Goal: Task Accomplishment & Management: Manage account settings

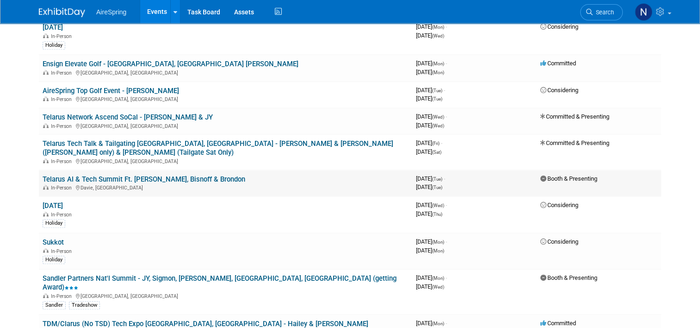
scroll to position [879, 0]
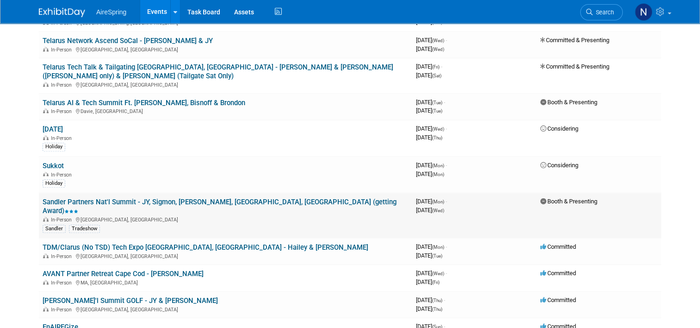
click at [98, 198] on link "Sandler Partners Nat'l Summit - JY, Sigmon, [PERSON_NAME], [GEOGRAPHIC_DATA], […" at bounding box center [220, 206] width 354 height 17
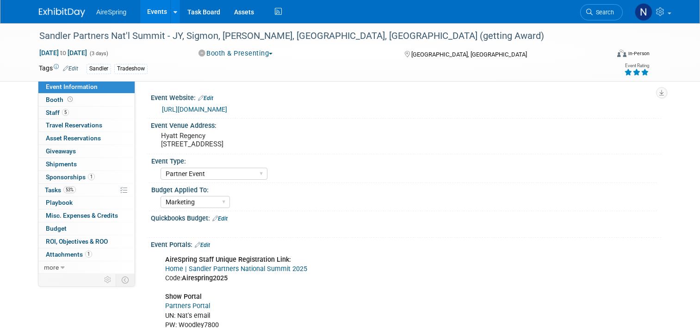
select select "Partner Event"
select select "Marketing"
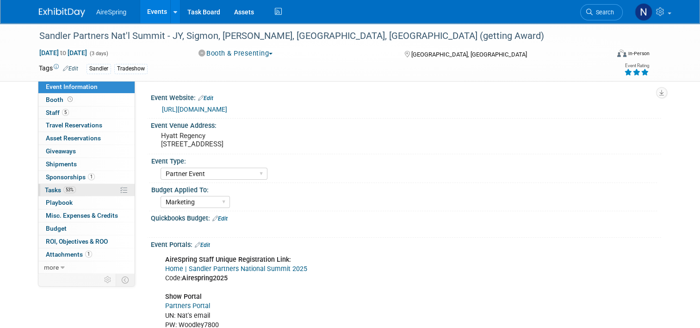
click at [50, 186] on span "Tasks 53%" at bounding box center [60, 189] width 31 height 7
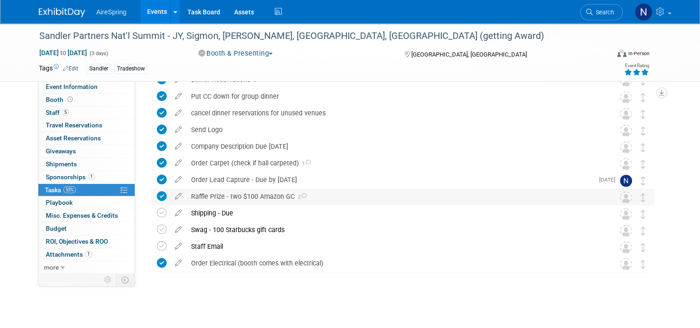
scroll to position [408, 0]
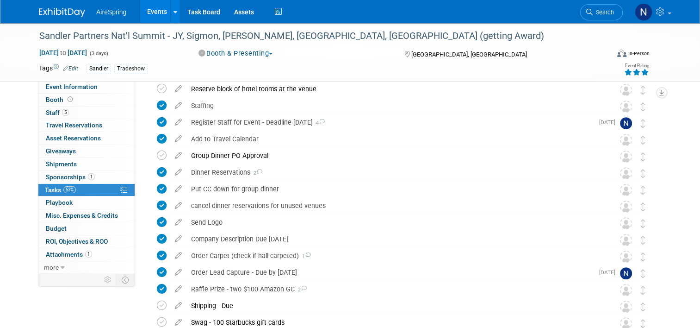
click at [148, 13] on link "Events" at bounding box center [157, 11] width 34 height 23
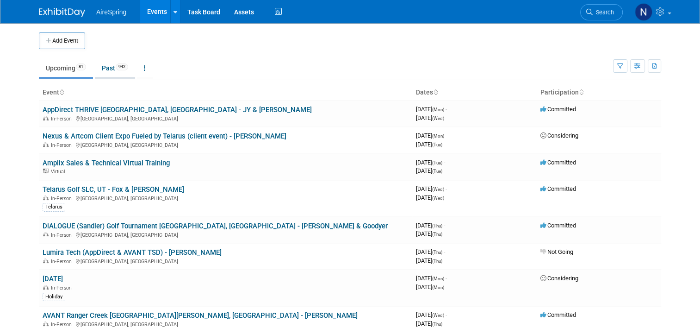
click at [110, 70] on link "Past 942" at bounding box center [115, 68] width 40 height 18
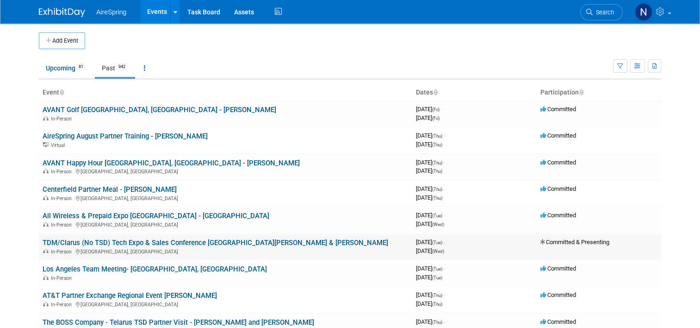
click at [107, 238] on link "TDM/Clarus (No TSD) Tech Expo & Sales Conference [GEOGRAPHIC_DATA][PERSON_NAME]…" at bounding box center [216, 242] width 346 height 8
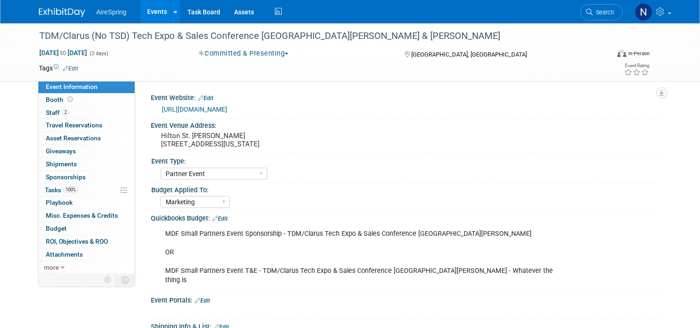
select select "Partner Event"
select select "Marketing"
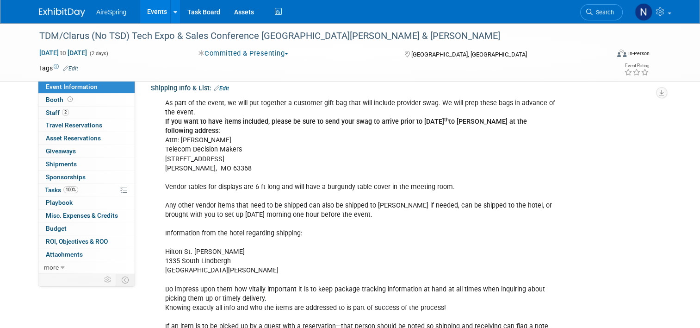
scroll to position [278, 0]
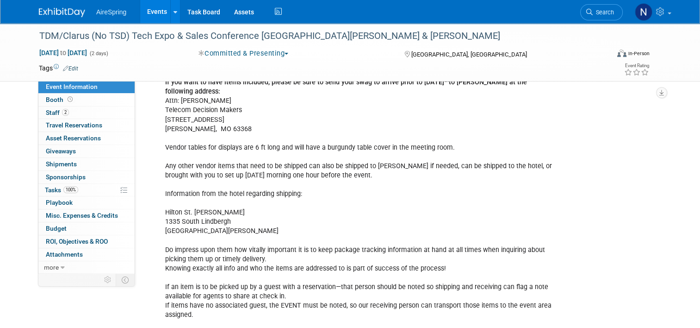
drag, startPoint x: 236, startPoint y: 202, endPoint x: 155, endPoint y: 204, distance: 80.5
click at [159, 204] on div "As part of the event, we will put together a customer gift bag that will includ…" at bounding box center [361, 208] width 404 height 307
drag, startPoint x: 155, startPoint y: 204, endPoint x: 172, endPoint y: 203, distance: 16.7
copy div "Hilton St. Louis Frontenac"
click at [151, 18] on link "Events" at bounding box center [157, 11] width 34 height 23
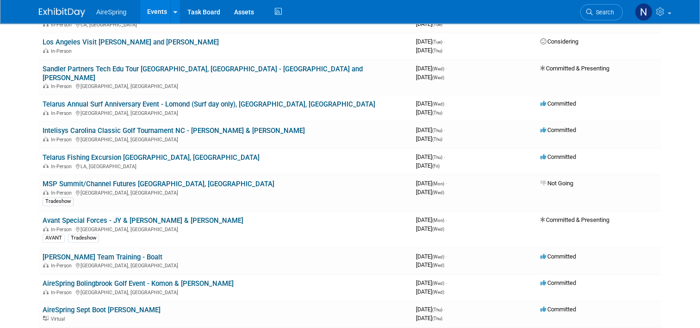
scroll to position [463, 0]
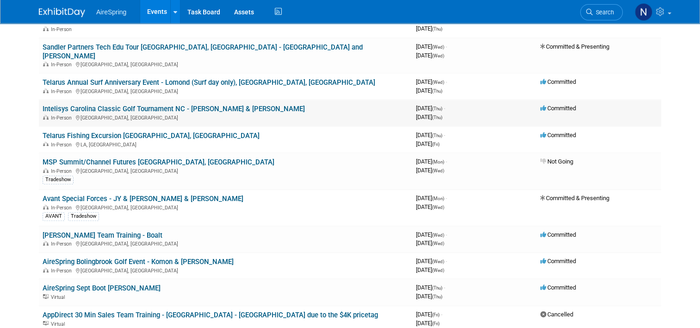
click at [153, 105] on link "Intelisys Carolina Classic Golf Tournament NC - [PERSON_NAME] & [PERSON_NAME]" at bounding box center [174, 109] width 262 height 8
click at [0, 0] on div at bounding box center [0, 0] width 0 height 0
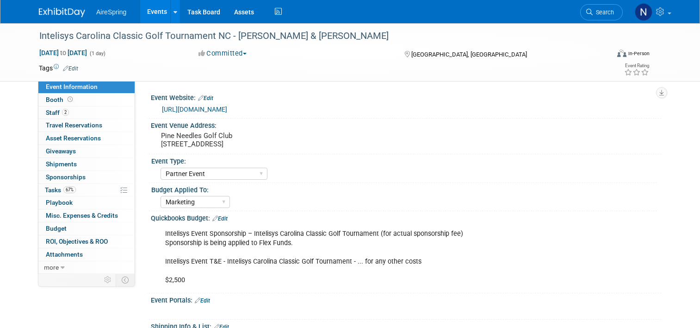
select select "Partner Event"
select select "Marketing"
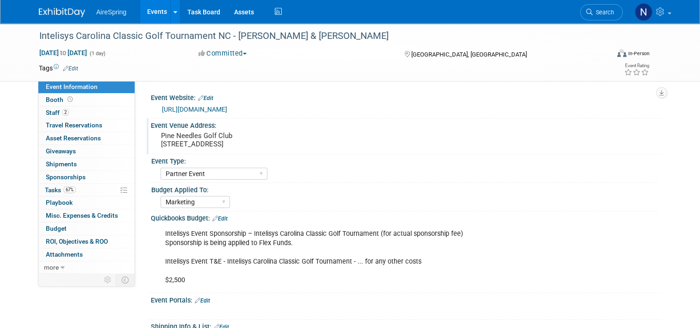
click at [236, 130] on div "Pine Needles Golf Club [STREET_ADDRESS]" at bounding box center [257, 139] width 199 height 21
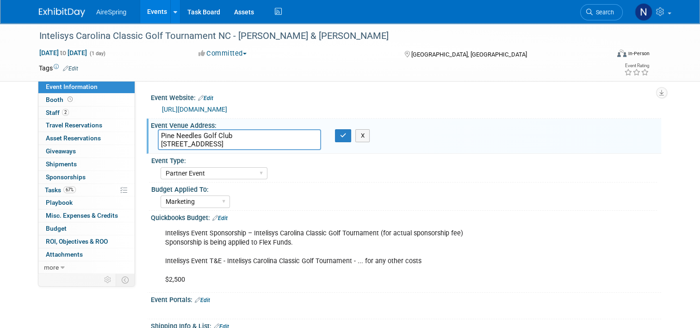
drag, startPoint x: 299, startPoint y: 141, endPoint x: 155, endPoint y: 126, distance: 144.6
click at [156, 127] on div "Event Venue Address: Pine Needles Golf Club [STREET_ADDRESS] Pine Needles Golf …" at bounding box center [404, 136] width 515 height 36
click at [340, 138] on icon "button" at bounding box center [343, 135] width 6 height 6
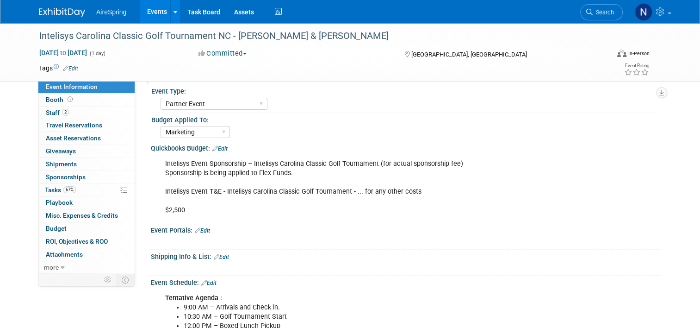
scroll to position [231, 0]
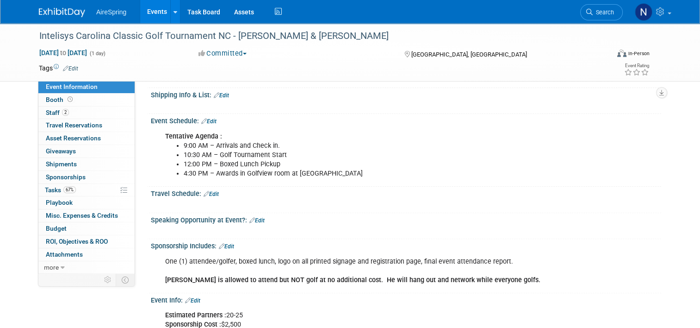
click at [339, 174] on li "4:30 PM – Awards in Golfview room at Pine Needles" at bounding box center [370, 173] width 373 height 9
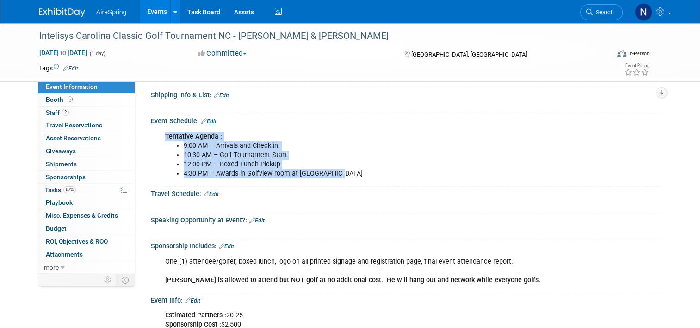
drag, startPoint x: 338, startPoint y: 173, endPoint x: 158, endPoint y: 132, distance: 184.6
click at [159, 132] on div "Tentative Agenda : 9:00 AM – Arrivals and Check in. 10:30 AM – Golf Tournament …" at bounding box center [361, 155] width 404 height 56
copy div "Tentative Agenda : 9:00 AM – Arrivals and Check in. 10:30 AM – Golf Tournament …"
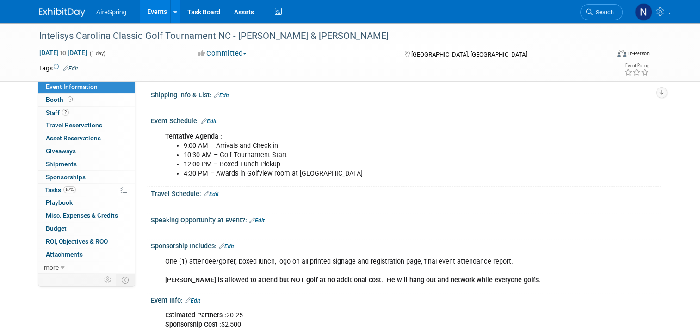
click at [270, 240] on div "Sponsorship Includes: Edit" at bounding box center [406, 245] width 510 height 12
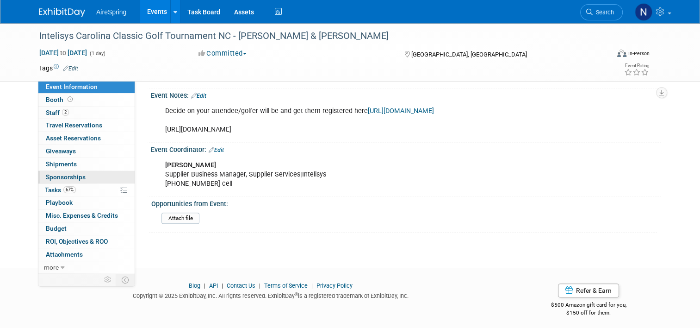
scroll to position [388, 0]
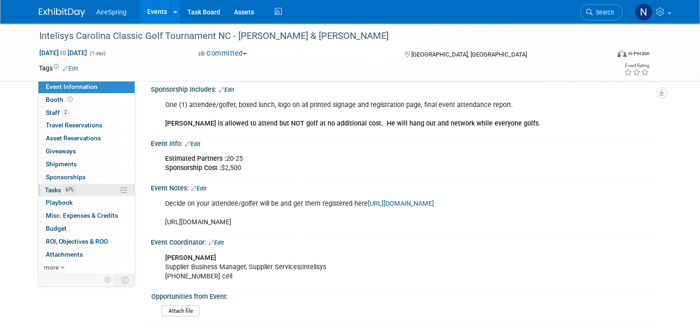
click at [79, 189] on link "67% Tasks 67%" at bounding box center [86, 190] width 96 height 12
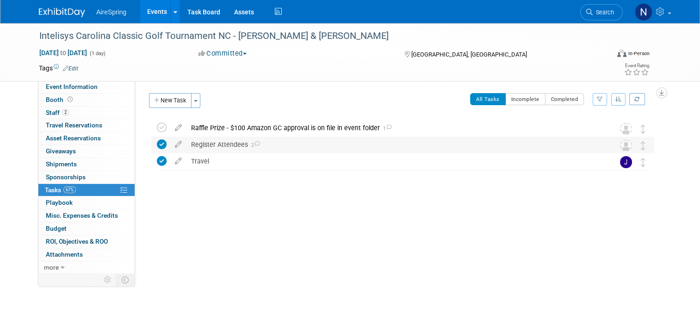
click at [194, 147] on div "Register Attendees 2" at bounding box center [393, 145] width 415 height 16
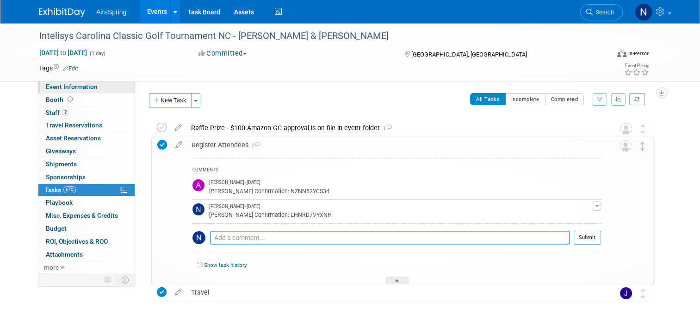
click at [72, 83] on span "Event Information" at bounding box center [72, 86] width 52 height 7
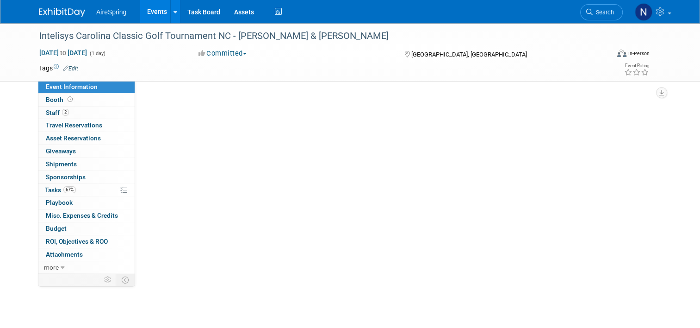
select select "Partner Event"
select select "Marketing"
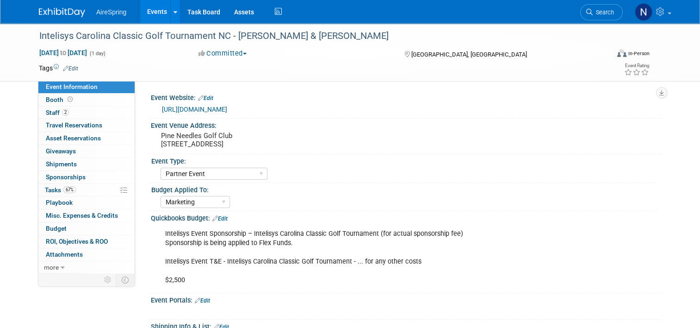
click at [213, 111] on link "https://cvent.me/xRnBxg" at bounding box center [194, 109] width 65 height 7
click at [54, 189] on span "Tasks 67%" at bounding box center [60, 189] width 31 height 7
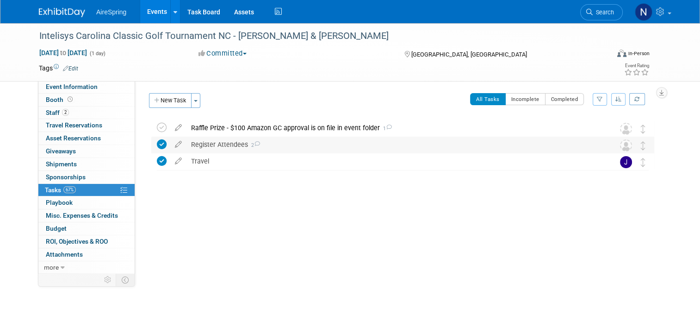
click at [228, 141] on div "Register Attendees 2" at bounding box center [393, 145] width 415 height 16
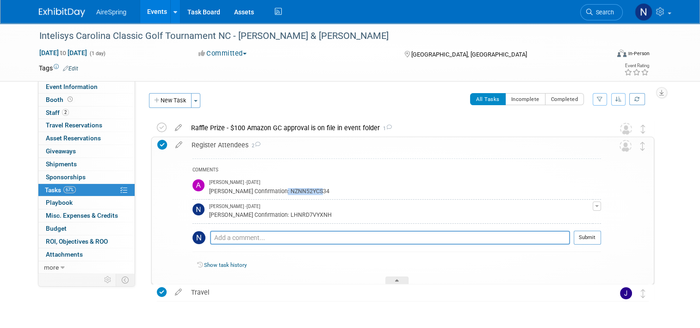
drag, startPoint x: 311, startPoint y: 191, endPoint x: 264, endPoint y: 189, distance: 47.3
click at [264, 189] on div "Sullivan's Confirmation: NZNN52YCS34" at bounding box center [401, 190] width 384 height 9
copy div "NZNN52YCS34"
click at [70, 90] on span "Event Information" at bounding box center [72, 86] width 52 height 7
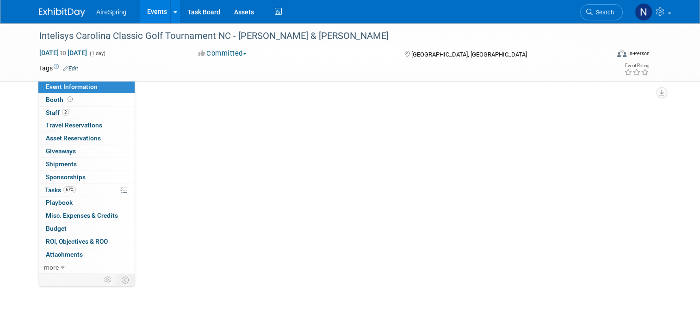
select select "Partner Event"
select select "Marketing"
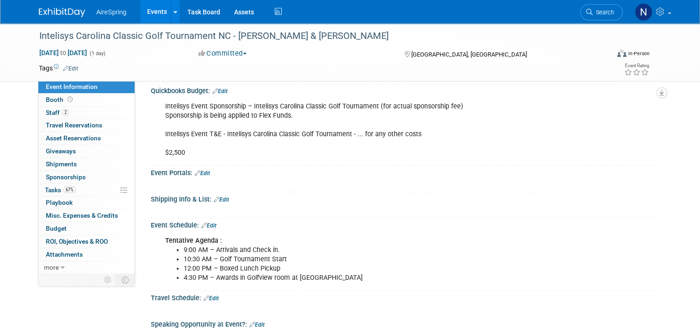
scroll to position [139, 0]
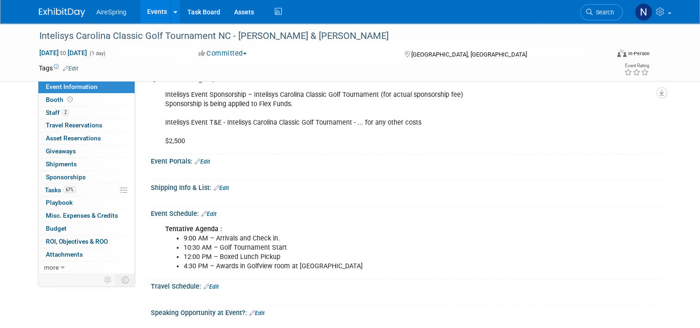
click at [153, 11] on link "Events" at bounding box center [157, 11] width 34 height 23
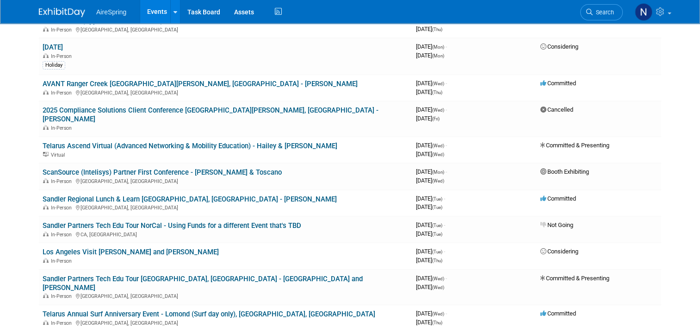
scroll to position [278, 0]
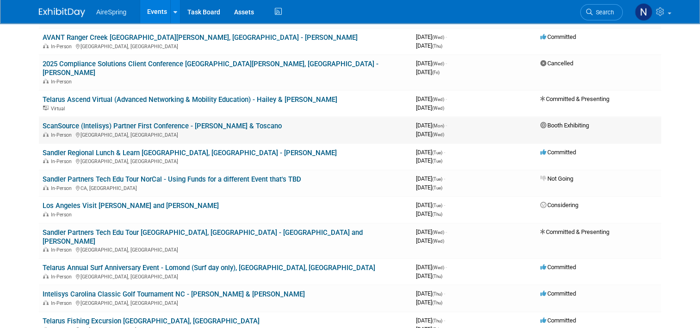
click at [115, 122] on link "ScanSource (Intelisys) Partner First Conference - [PERSON_NAME] & Toscano" at bounding box center [162, 126] width 239 height 8
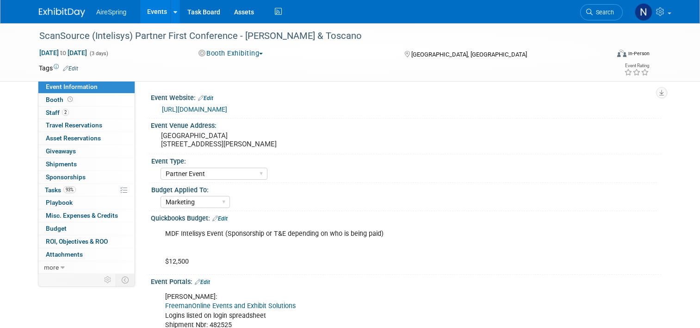
select select "Partner Event"
select select "Marketing"
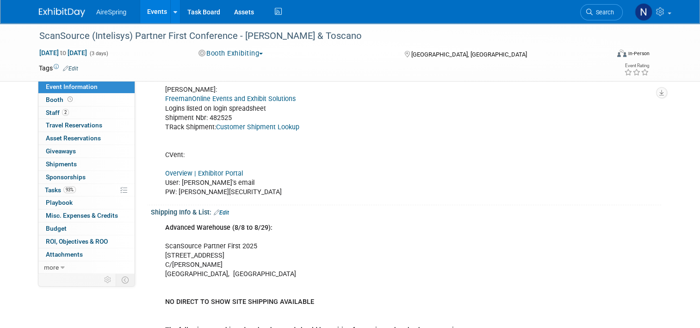
scroll to position [185, 0]
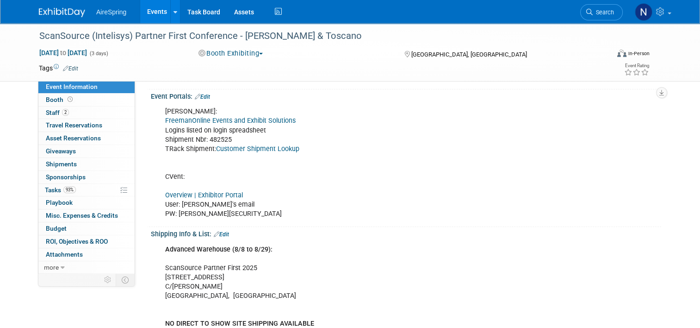
click at [224, 120] on link "FreemanOnline Events and Exhibit Solutions" at bounding box center [230, 121] width 130 height 8
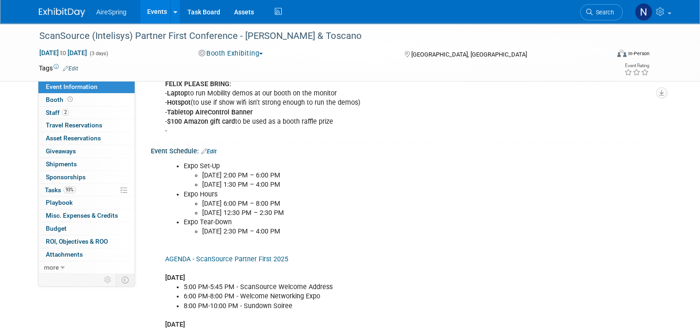
scroll to position [648, 0]
click at [58, 100] on span "Booth" at bounding box center [60, 99] width 29 height 7
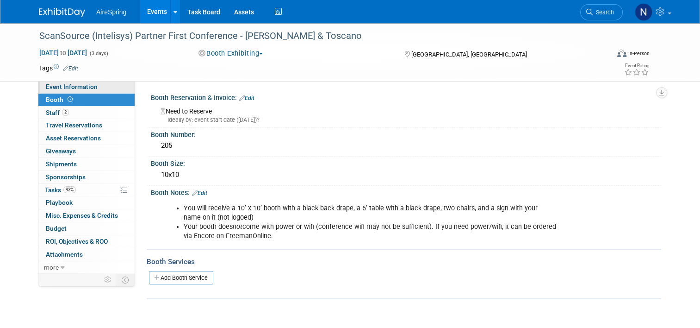
click at [64, 86] on span "Event Information" at bounding box center [72, 86] width 52 height 7
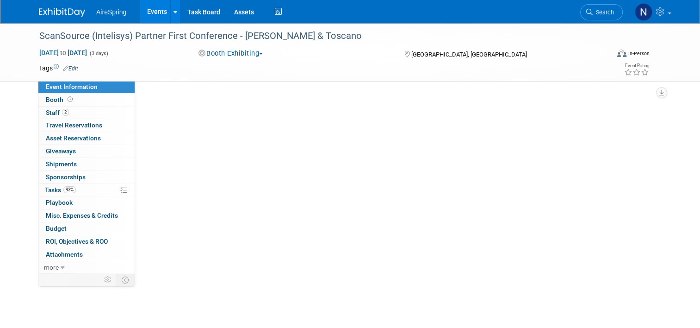
select select "Partner Event"
select select "Marketing"
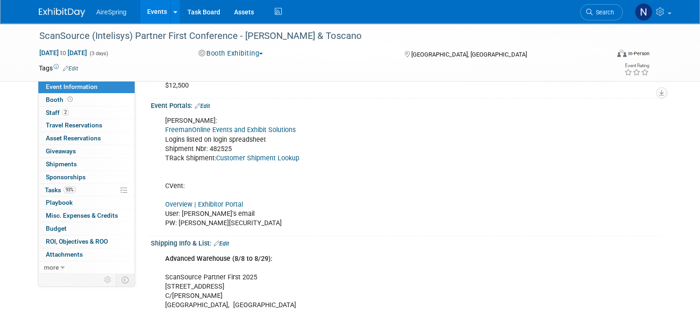
scroll to position [185, 0]
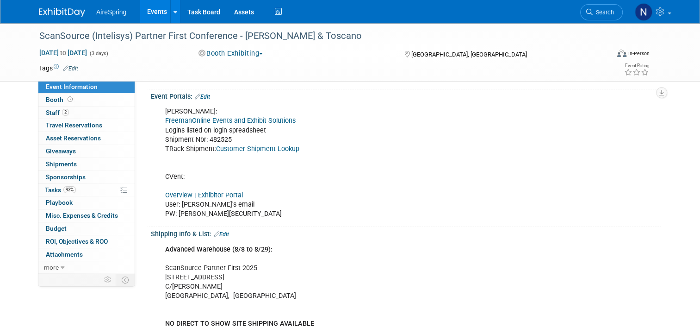
click at [218, 146] on link "Customer Shipment Lookup" at bounding box center [257, 149] width 83 height 8
drag, startPoint x: 233, startPoint y: 140, endPoint x: 205, endPoint y: 141, distance: 28.7
click at [205, 141] on div "Freeman: FreemanOnline Events and Exhibit Solutions Logins listed on login spre…" at bounding box center [361, 162] width 404 height 121
copy div "482525"
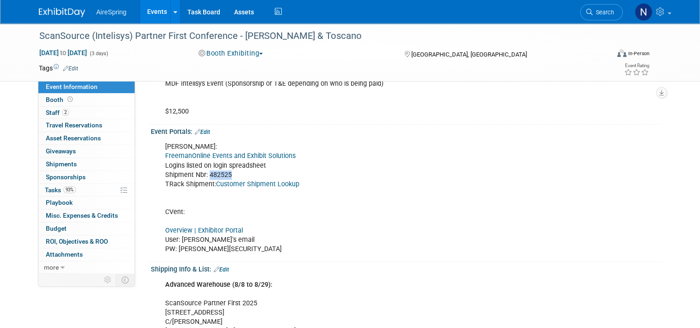
scroll to position [46, 0]
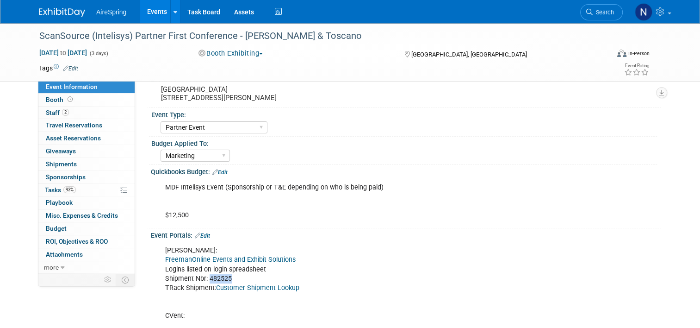
click at [199, 235] on link "Edit" at bounding box center [202, 235] width 15 height 6
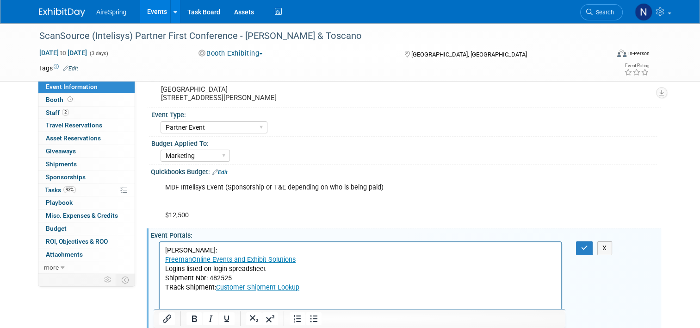
scroll to position [0, 0]
click at [588, 247] on icon "button" at bounding box center [584, 247] width 7 height 6
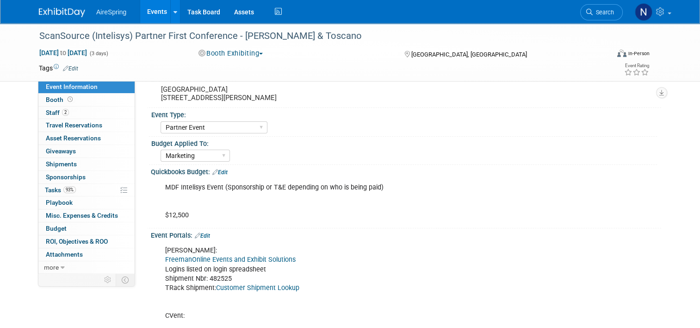
click at [439, 148] on div "Marketing Sales Operations Customer" at bounding box center [409, 154] width 497 height 15
click at [159, 11] on link "Events" at bounding box center [157, 11] width 34 height 23
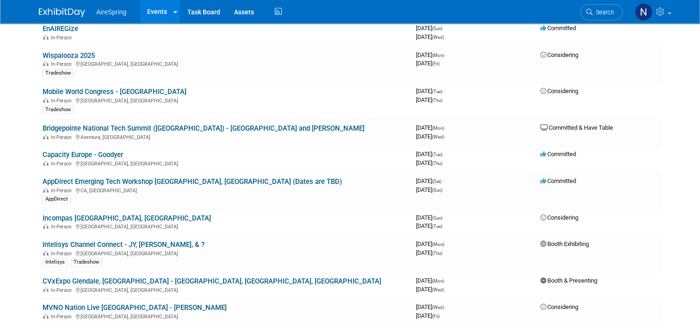
scroll to position [1249, 0]
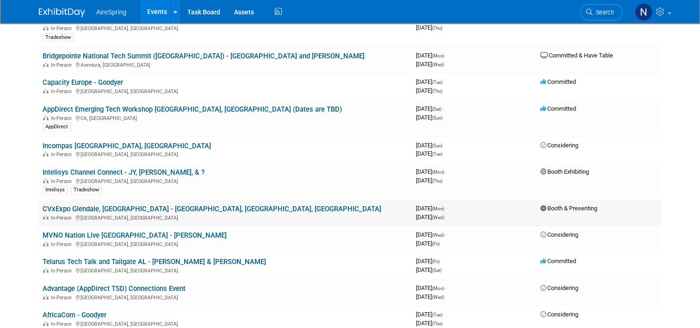
click at [112, 205] on link "CVxExpo Glendale, [GEOGRAPHIC_DATA] - [GEOGRAPHIC_DATA], [GEOGRAPHIC_DATA], [GE…" at bounding box center [212, 209] width 339 height 8
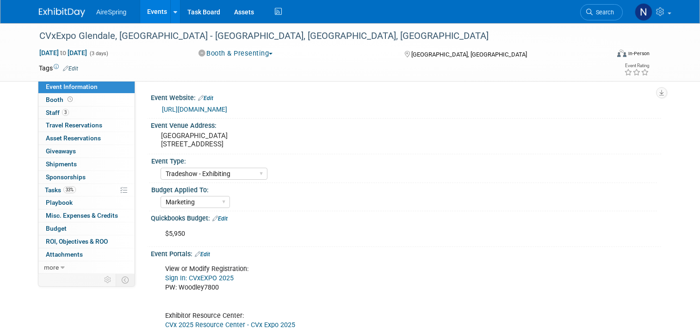
select select "Tradeshow - Exhibiting"
select select "Marketing"
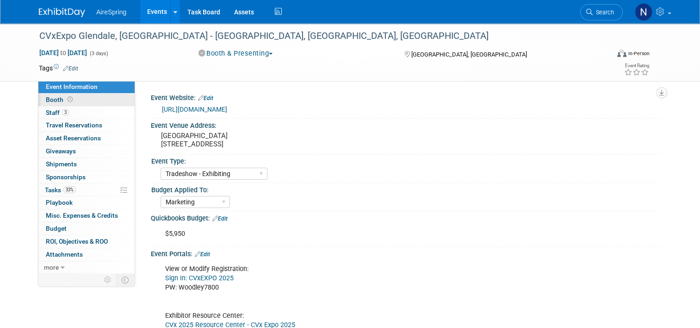
click at [46, 101] on span "Booth" at bounding box center [60, 99] width 29 height 7
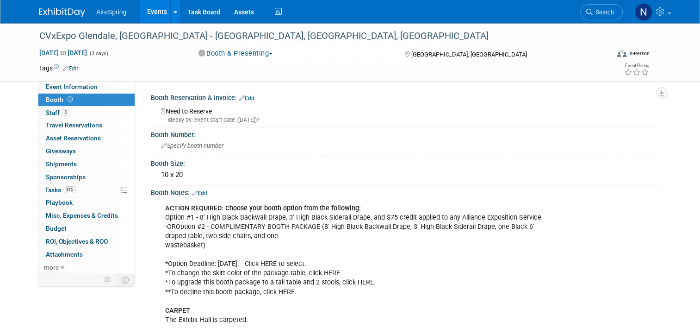
click at [140, 14] on link "Events" at bounding box center [157, 11] width 34 height 23
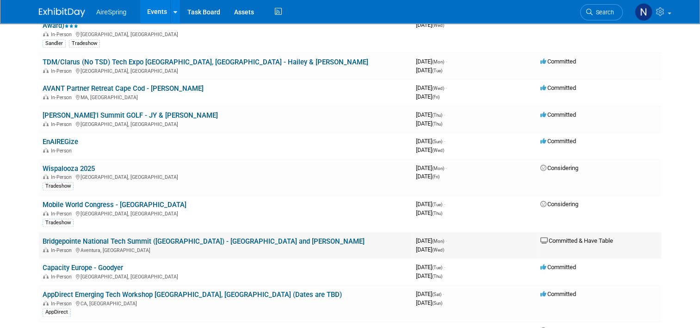
scroll to position [1111, 0]
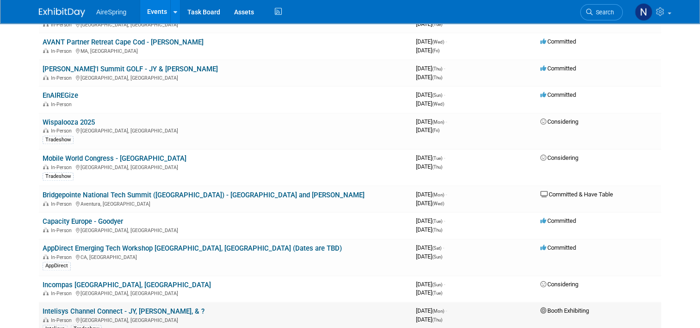
click at [100, 307] on link "Intelisys Channel Connect - JY, [PERSON_NAME], & ?" at bounding box center [124, 311] width 162 height 8
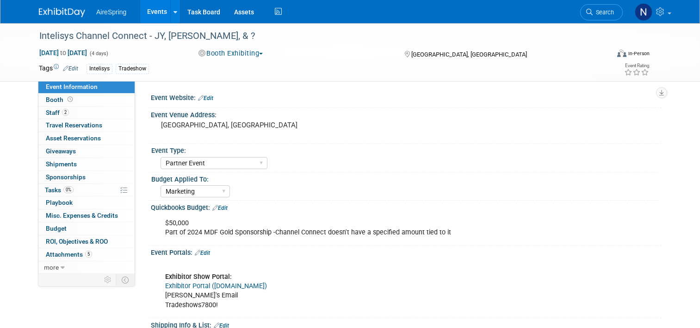
select select "Partner Event"
select select "Marketing"
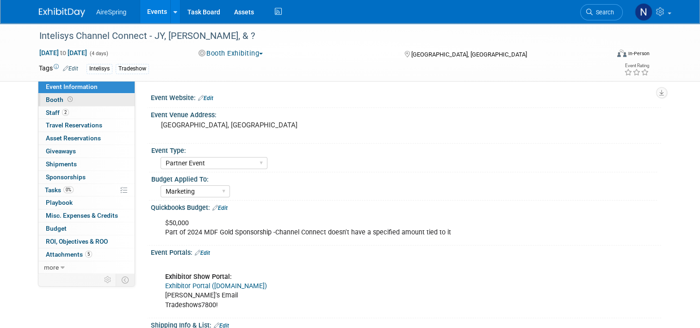
click at [87, 100] on link "Booth" at bounding box center [86, 99] width 96 height 12
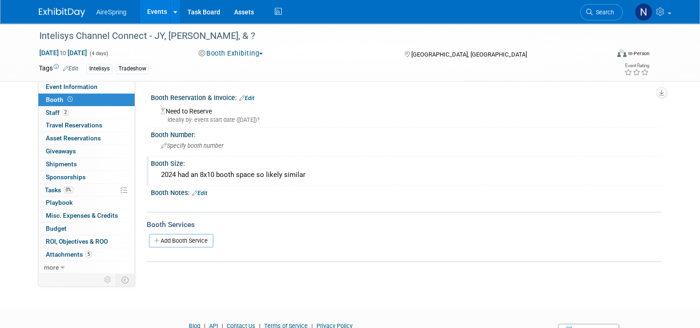
click at [248, 172] on div "2024 had an 8x10 booth space so likely similar" at bounding box center [406, 175] width 497 height 14
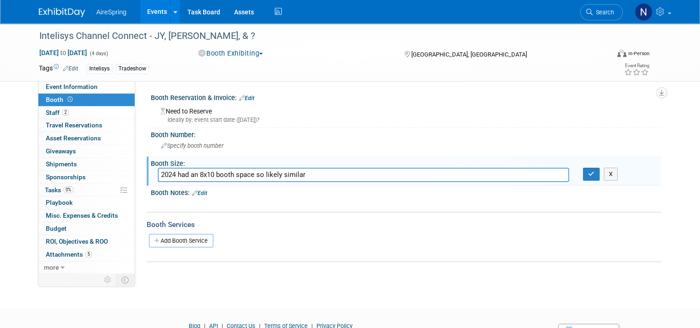
drag, startPoint x: 326, startPoint y: 179, endPoint x: 141, endPoint y: 179, distance: 185.1
click at [147, 179] on div "Booth Size: 2024 had an 8x10 booth space so likely similar 2024 had an 8x10 boo…" at bounding box center [404, 170] width 515 height 29
type input "Should be 10x10"
click at [589, 162] on div "Booth Size:" at bounding box center [406, 162] width 510 height 12
click at [595, 174] on icon "button" at bounding box center [591, 174] width 6 height 6
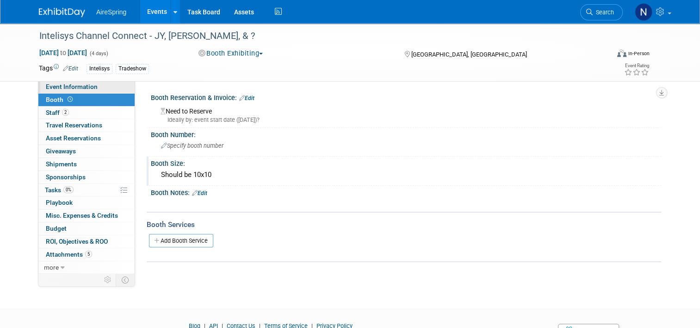
click at [67, 87] on span "Event Information" at bounding box center [72, 86] width 52 height 7
select select "Partner Event"
select select "Marketing"
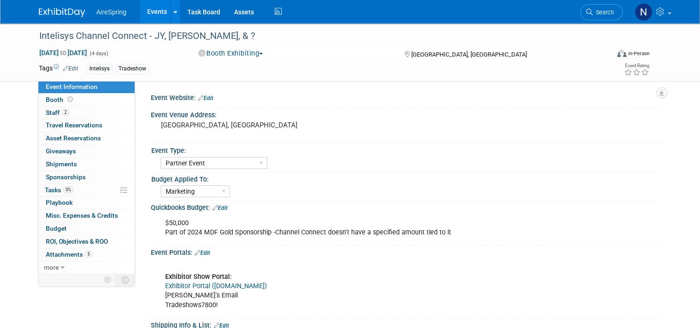
click at [206, 97] on link "Edit" at bounding box center [205, 98] width 15 height 6
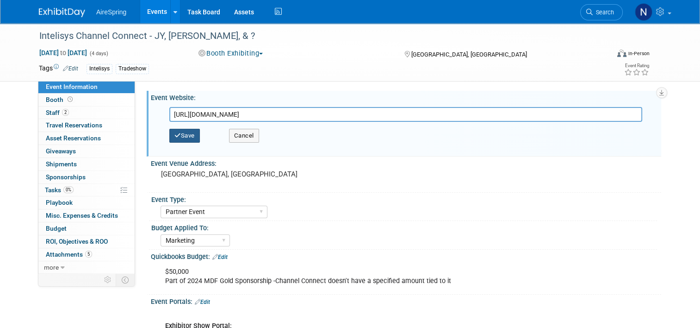
type input "https://events.intelisys.com/event/icc25/summary"
click at [178, 135] on button "Save" at bounding box center [184, 136] width 31 height 14
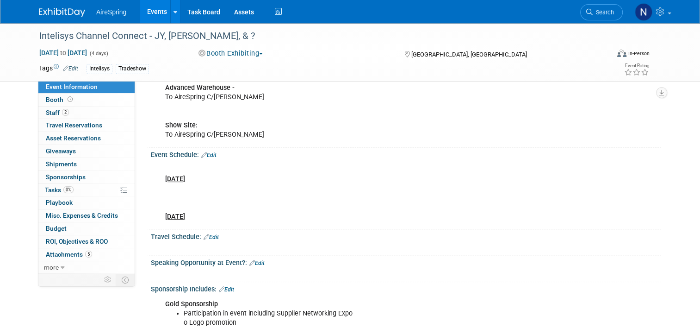
scroll to position [278, 0]
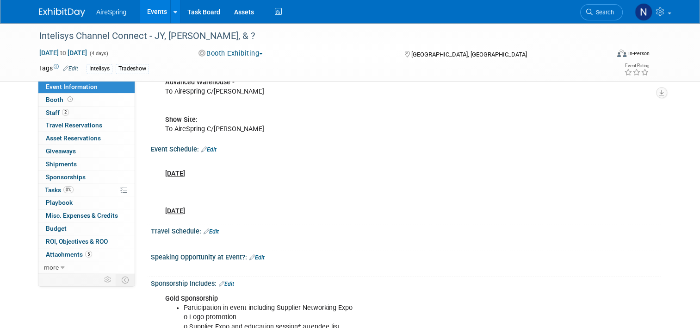
click at [209, 148] on link "Edit" at bounding box center [208, 149] width 15 height 6
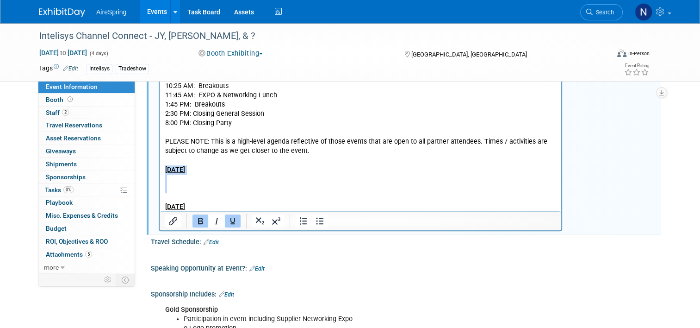
scroll to position [488, 0]
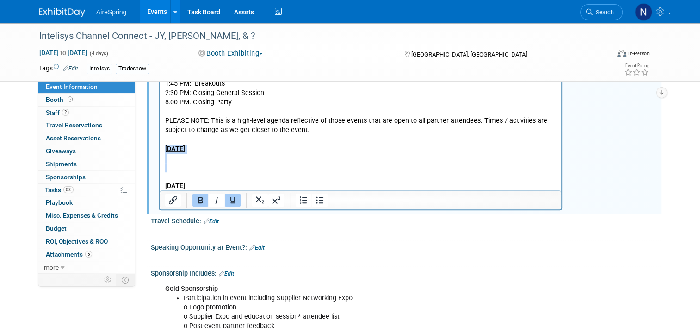
drag, startPoint x: 165, startPoint y: 150, endPoint x: 252, endPoint y: 254, distance: 135.7
click at [252, 191] on html "DAY ONE | MONDAY, NOVEMBER 3 12:00 PM: Event Registration Opens 6:00 PM: Austin…" at bounding box center [361, 68] width 402 height 245
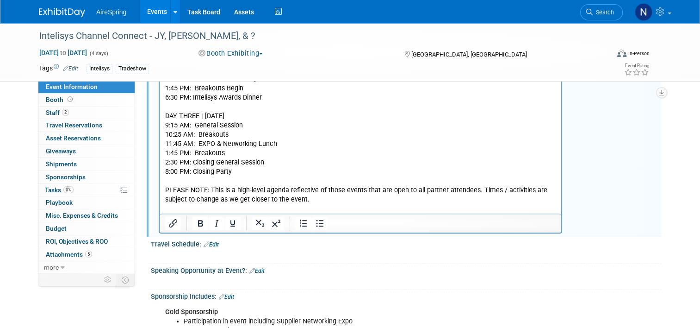
scroll to position [349, 0]
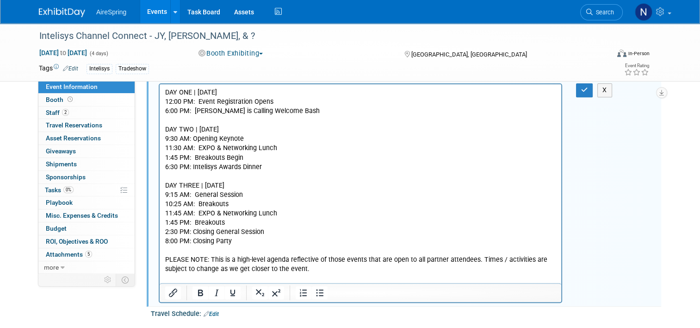
drag, startPoint x: 270, startPoint y: 128, endPoint x: 162, endPoint y: 129, distance: 107.8
click at [162, 129] on html "DAY ONE | MONDAY, NOVEMBER 3 12:00 PM: Event Registration Opens 6:00 PM: Austin…" at bounding box center [361, 183] width 402 height 199
click at [198, 293] on icon "Bold" at bounding box center [200, 292] width 5 height 6
drag, startPoint x: 291, startPoint y: 184, endPoint x: 159, endPoint y: 185, distance: 131.4
click at [160, 185] on html "DAY ONE | MONDAY, NOVEMBER 3 12:00 PM: Event Registration Opens 6:00 PM: Austin…" at bounding box center [361, 183] width 402 height 199
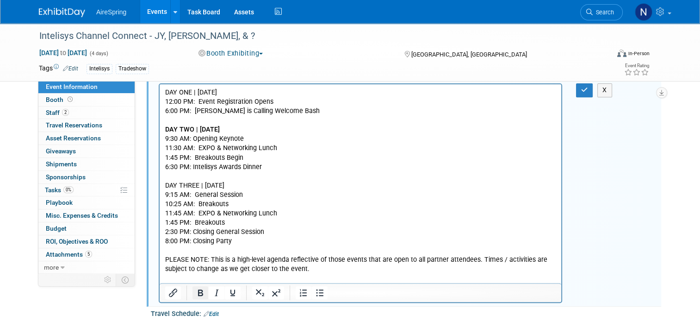
click at [198, 292] on icon "Bold" at bounding box center [200, 292] width 5 height 6
drag, startPoint x: 279, startPoint y: 92, endPoint x: 155, endPoint y: 95, distance: 124.1
click at [160, 95] on html "DAY ONE | MONDAY, NOVEMBER 3 12:00 PM: Event Registration Opens 6:00 PM: Austin…" at bounding box center [361, 183] width 402 height 199
click at [195, 294] on icon "Bold" at bounding box center [200, 292] width 11 height 11
click at [425, 137] on p "9:30 AM: Opening Keynote" at bounding box center [360, 138] width 391 height 9
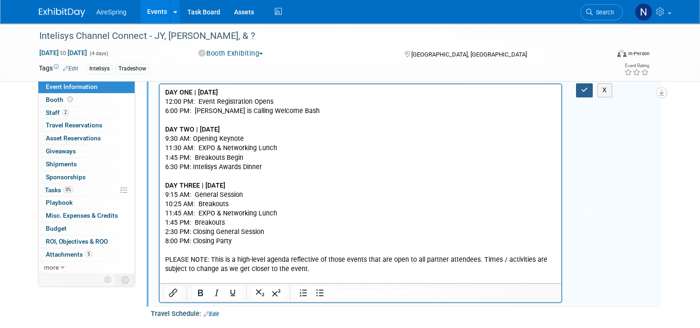
click at [581, 84] on button "button" at bounding box center [584, 89] width 17 height 13
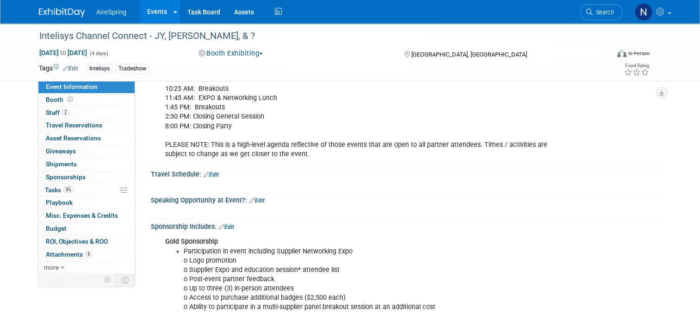
scroll to position [488, 0]
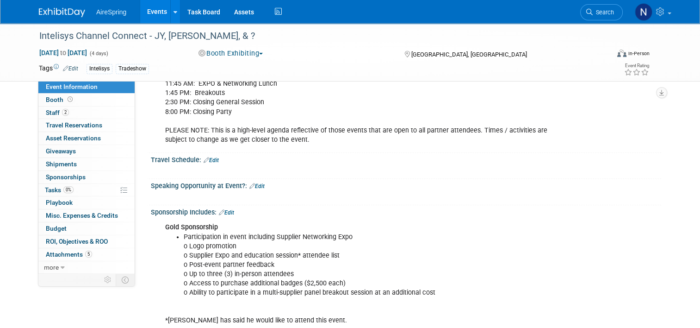
click at [215, 157] on div "Travel Schedule: Edit" at bounding box center [406, 159] width 510 height 12
click at [212, 157] on link "Edit" at bounding box center [211, 160] width 15 height 6
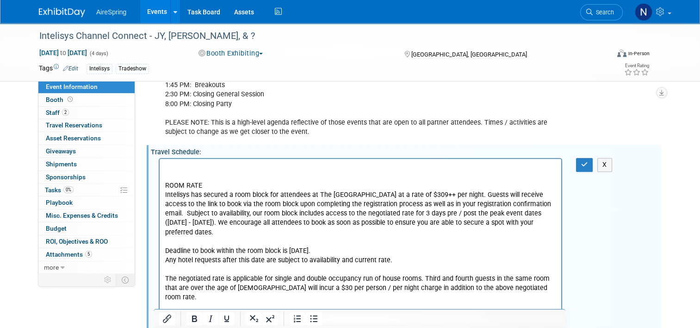
scroll to position [0, 0]
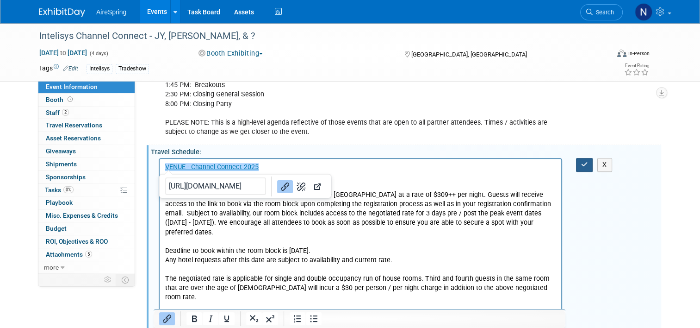
click at [588, 166] on button "button" at bounding box center [584, 164] width 17 height 13
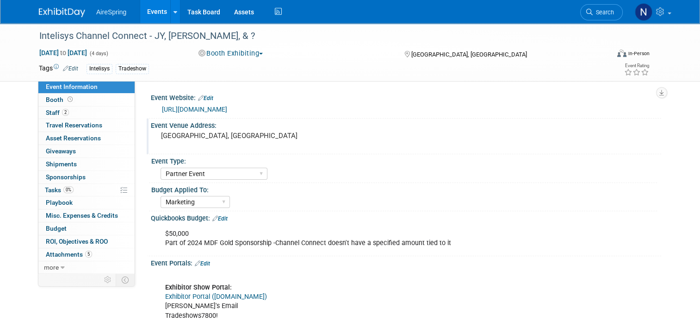
click at [197, 131] on pre "[GEOGRAPHIC_DATA], [GEOGRAPHIC_DATA]" at bounding box center [257, 135] width 193 height 8
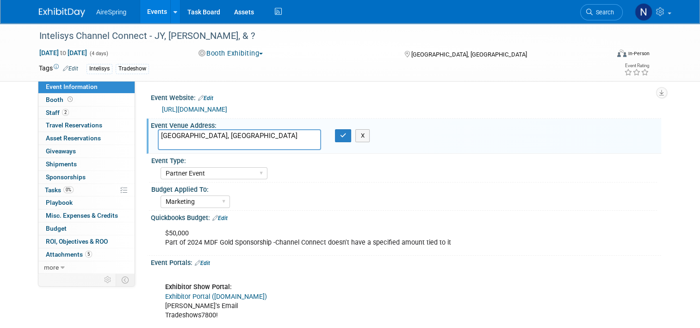
drag, startPoint x: 193, startPoint y: 136, endPoint x: 143, endPoint y: 134, distance: 49.5
click at [147, 134] on div "Event Venue Address: Austin, TX Austin, TX X" at bounding box center [404, 136] width 515 height 36
paste textarea "101 Red River St, Austin, Texas, 78701"
type textarea "Fairmont Austin 101 Red River St, Austin, Texas, 78701"
drag, startPoint x: 336, startPoint y: 132, endPoint x: 304, endPoint y: 147, distance: 35.6
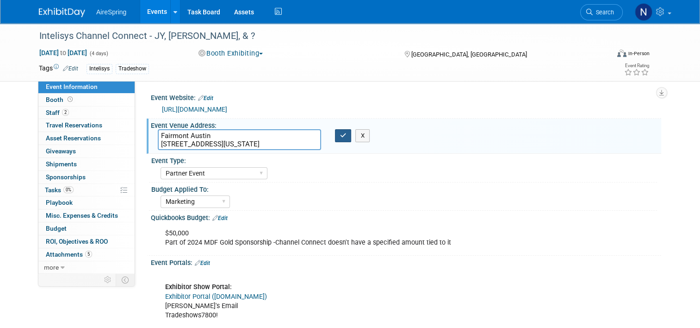
click at [336, 133] on button "button" at bounding box center [343, 135] width 17 height 13
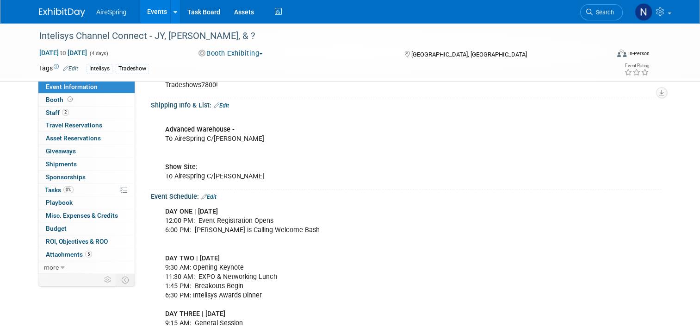
scroll to position [231, 0]
click at [211, 194] on link "Edit" at bounding box center [208, 196] width 15 height 6
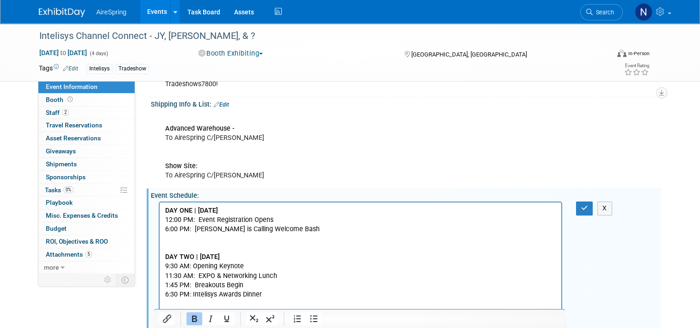
scroll to position [0, 0]
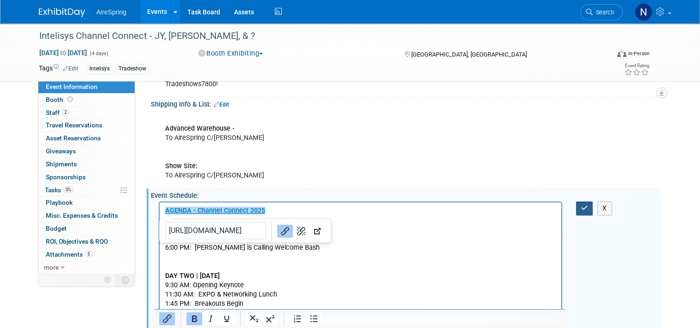
click at [593, 209] on button "button" at bounding box center [584, 207] width 17 height 13
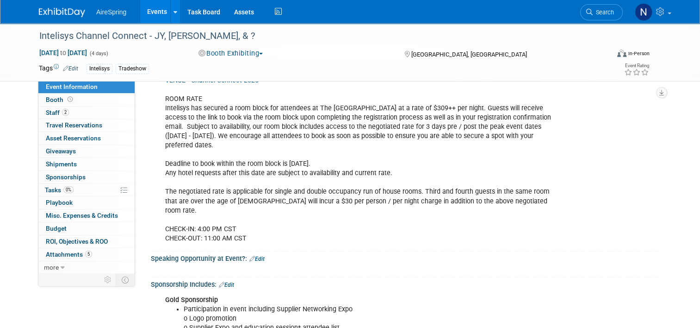
scroll to position [740, 0]
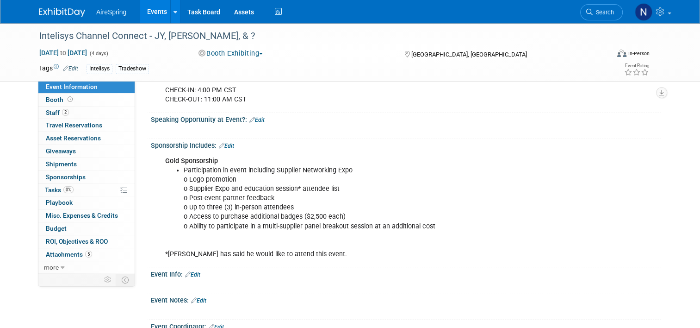
drag, startPoint x: 227, startPoint y: 124, endPoint x: 232, endPoint y: 127, distance: 5.4
click at [227, 143] on link "Edit" at bounding box center [226, 146] width 15 height 6
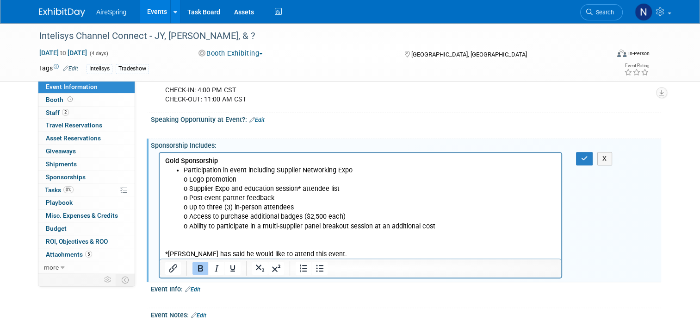
scroll to position [0, 0]
drag, startPoint x: 348, startPoint y: 256, endPoint x: 132, endPoint y: 250, distance: 215.7
click at [160, 250] on html "Gold Sponsorship Participation in event including Supplier Networking Expo o Lo…" at bounding box center [361, 206] width 402 height 106
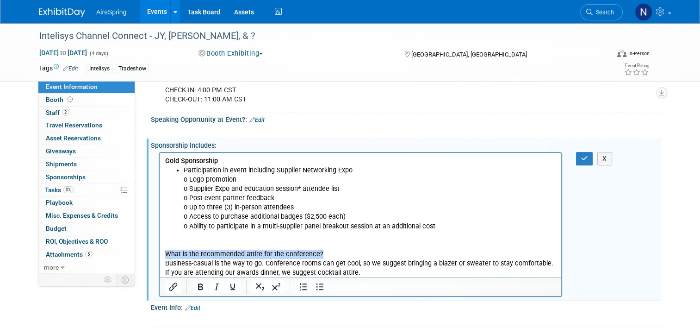
drag, startPoint x: 327, startPoint y: 254, endPoint x: 151, endPoint y: 255, distance: 175.9
click at [160, 255] on html "Gold Sponsorship Participation in event including Supplier Networking Expo o Lo…" at bounding box center [361, 215] width 402 height 124
click at [520, 217] on li "Participation in event including Supplier Networking Expo o Logo promotion o Su…" at bounding box center [370, 208] width 373 height 84
click at [587, 155] on icon "button" at bounding box center [584, 158] width 7 height 6
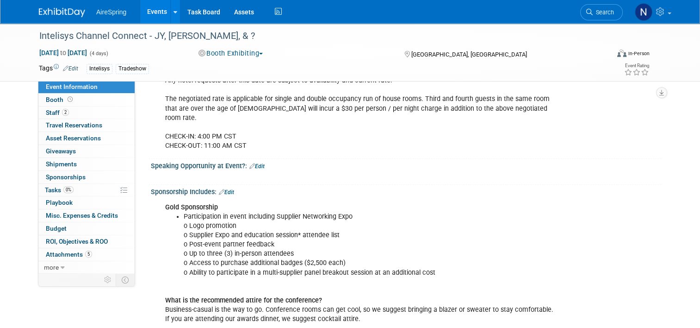
scroll to position [879, 0]
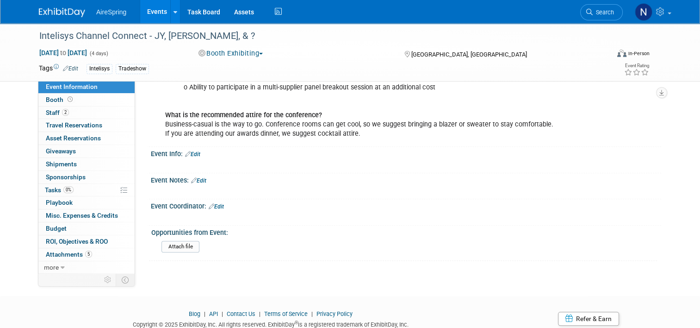
click at [213, 203] on link "Edit" at bounding box center [216, 206] width 15 height 6
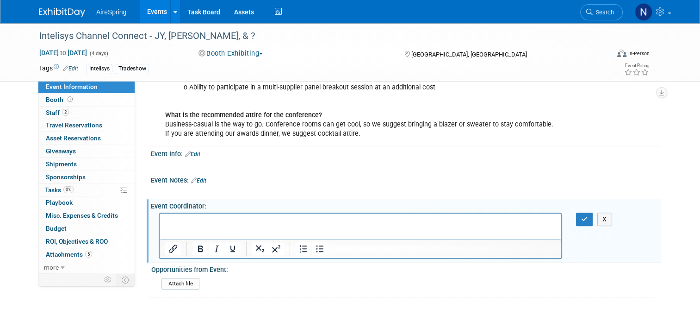
scroll to position [0, 0]
click at [587, 212] on button "button" at bounding box center [584, 218] width 17 height 13
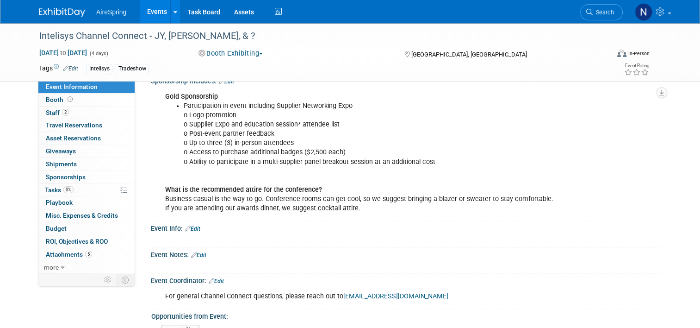
scroll to position [879, 0]
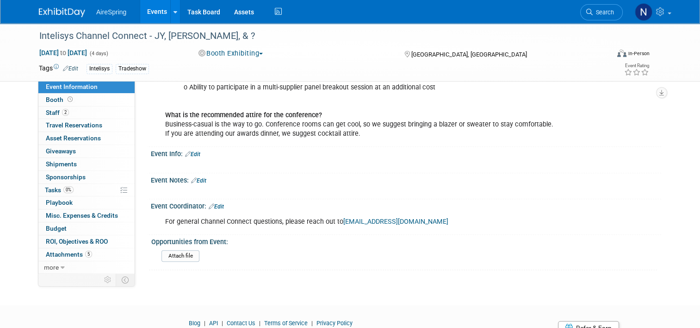
click at [215, 203] on link "Edit" at bounding box center [216, 206] width 15 height 6
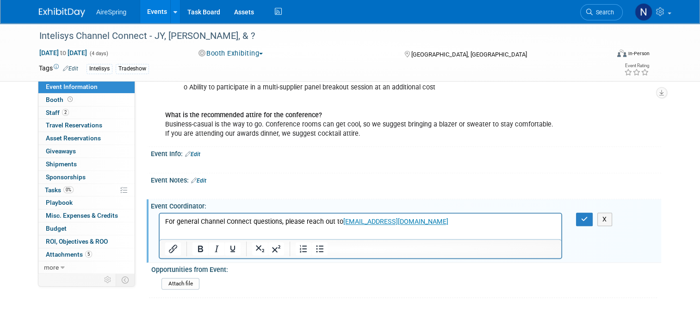
scroll to position [0, 0]
click at [489, 225] on p "For general Channel Connect questions, please reach out to channelconnect@scans…" at bounding box center [360, 221] width 391 height 9
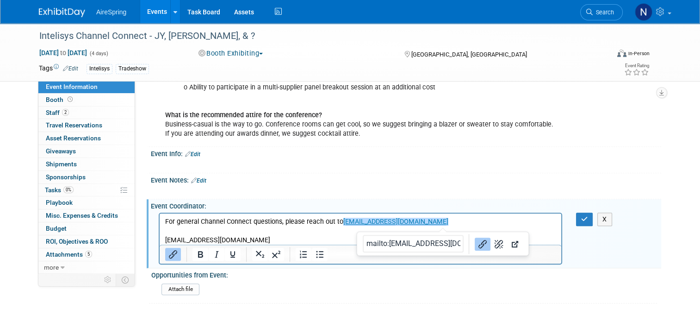
drag, startPoint x: 570, startPoint y: 511, endPoint x: 364, endPoint y: 228, distance: 350.4
click at [364, 228] on body "For general Channel Connect questions, please reach out to channelconnect@scans…" at bounding box center [361, 231] width 392 height 28
copy link "Rich Text Area. Press ALT-0 for help."
drag, startPoint x: 231, startPoint y: 292, endPoint x: 239, endPoint y: 285, distance: 10.5
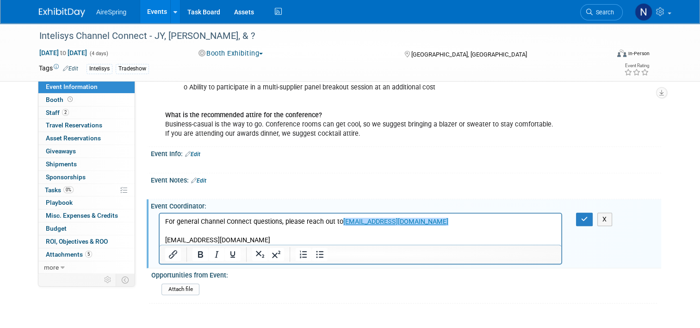
click at [465, 223] on p "For general Channel Connect questions, please reach out to channelconnect@scans…" at bounding box center [360, 221] width 391 height 9
drag, startPoint x: 459, startPoint y: 221, endPoint x: 342, endPoint y: 223, distance: 116.6
click at [342, 223] on p "For general Channel Connect questions, please reach out to channelconnect@scans…" at bounding box center [360, 221] width 391 height 9
copy link "channelconnect@scansource.com﻿"
click at [593, 212] on button "button" at bounding box center [584, 218] width 17 height 13
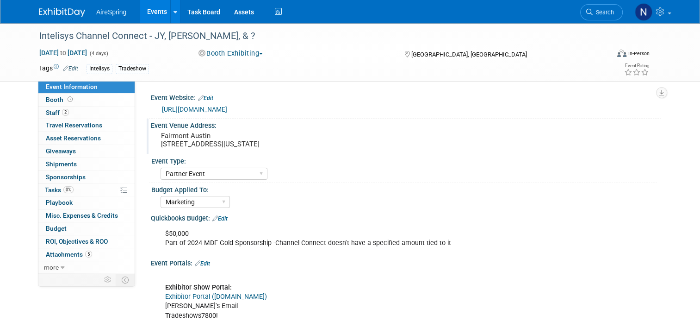
click at [228, 136] on pre "Fairmont Austin 101 Red River St, Austin, Texas, 78701" at bounding box center [257, 139] width 193 height 17
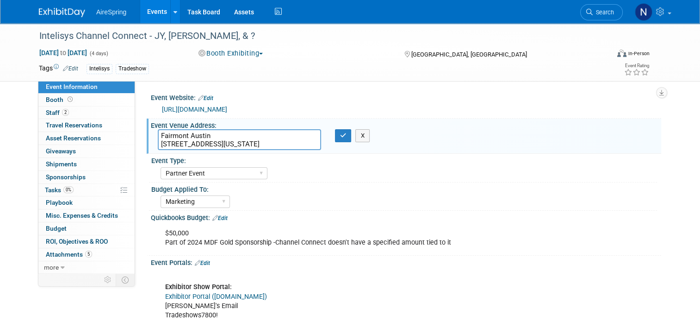
drag, startPoint x: 216, startPoint y: 135, endPoint x: 148, endPoint y: 132, distance: 67.6
click at [140, 135] on div "Event Website: Edit https://events.intelisys.com/event/icc25/summary https://ev…" at bounding box center [398, 177] width 526 height 192
drag, startPoint x: 296, startPoint y: 139, endPoint x: 154, endPoint y: 147, distance: 142.3
click at [158, 147] on textarea "Fairmont Austin 101 Red River St, Austin, Texas, 78701" at bounding box center [239, 139] width 163 height 21
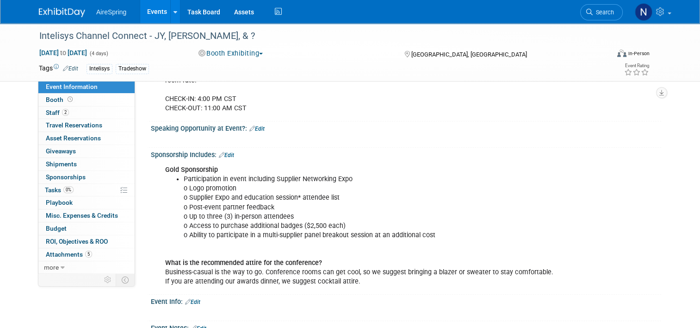
scroll to position [740, 0]
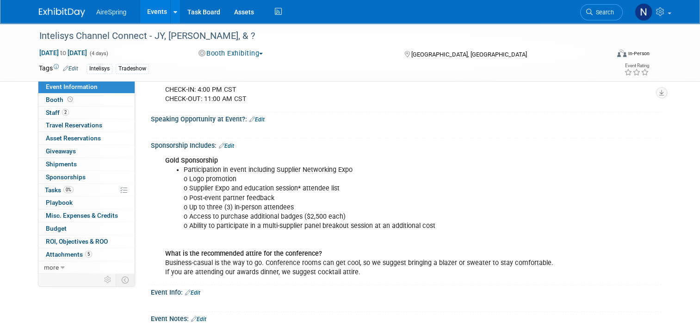
click at [145, 12] on link "Events" at bounding box center [157, 11] width 34 height 23
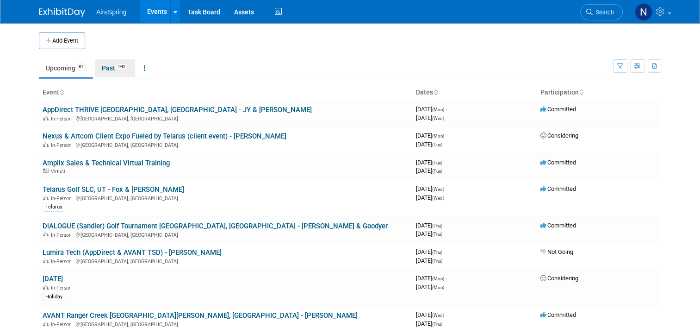
drag, startPoint x: 100, startPoint y: 73, endPoint x: 100, endPoint y: 78, distance: 5.1
click at [100, 73] on link "Past 942" at bounding box center [115, 68] width 40 height 18
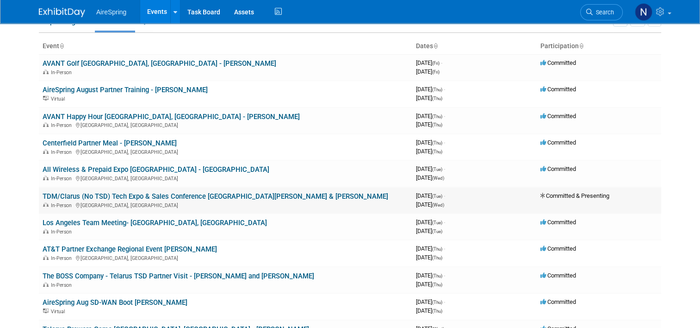
click at [102, 196] on link "TDM/Clarus (No TSD) Tech Expo & Sales Conference [GEOGRAPHIC_DATA][PERSON_NAME]…" at bounding box center [216, 196] width 346 height 8
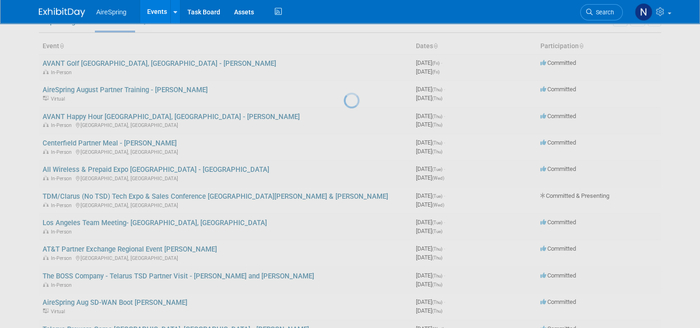
scroll to position [91, 0]
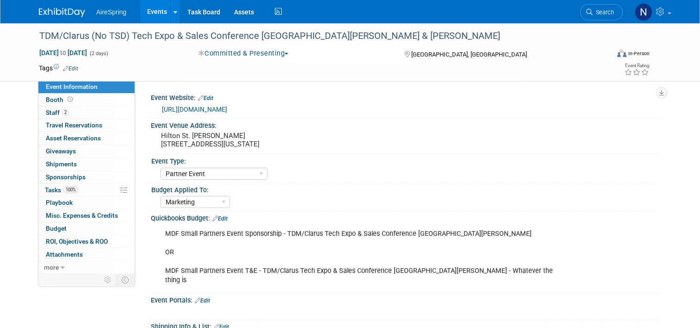
select select "Partner Event"
select select "Marketing"
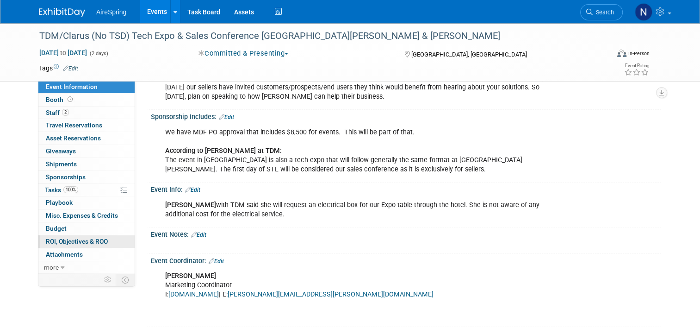
scroll to position [1064, 0]
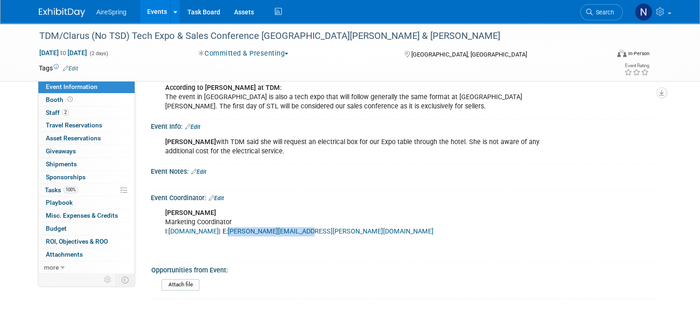
drag, startPoint x: 301, startPoint y: 209, endPoint x: 213, endPoint y: 210, distance: 88.4
click at [213, 210] on div "Jennifer Kennedy Marketing Coordinator I: www.tdm.cc | E: jennifer.kennedy@tdm.…" at bounding box center [361, 232] width 404 height 56
copy link "jennifer.kennedy@tdm.cc"
click at [242, 175] on div "X" at bounding box center [404, 177] width 499 height 5
click at [148, 11] on link "Events" at bounding box center [157, 11] width 34 height 23
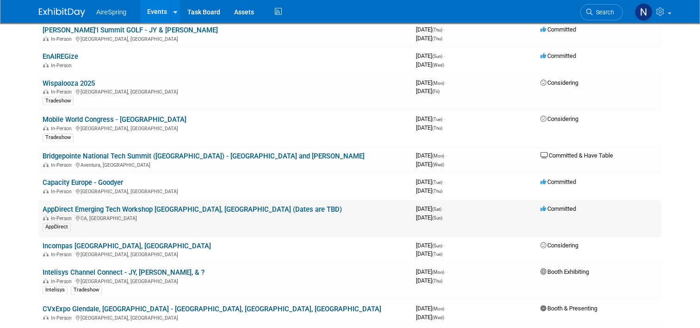
scroll to position [1203, 0]
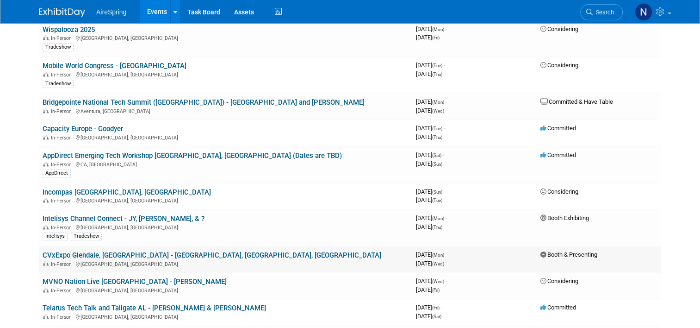
click at [109, 251] on link "CVxExpo Glendale, [GEOGRAPHIC_DATA] - [GEOGRAPHIC_DATA], [GEOGRAPHIC_DATA], [GE…" at bounding box center [212, 255] width 339 height 8
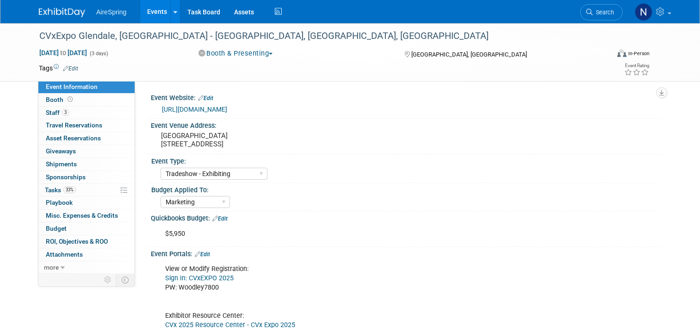
select select "Tradeshow - Exhibiting"
select select "Marketing"
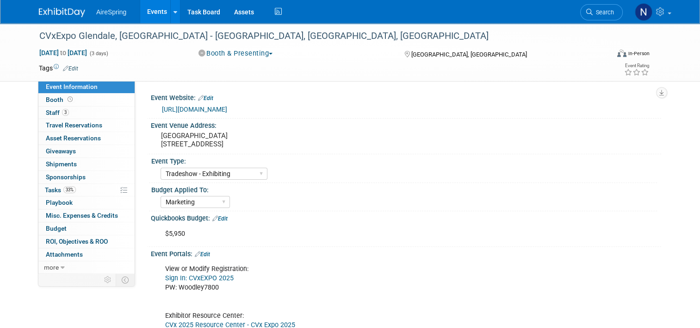
click at [227, 108] on link "https://events.american-tradeshow.com/cvx25?i=l8Tm79AT-ZtHVq9k5ITYdTN32x1wQLu7" at bounding box center [194, 109] width 65 height 7
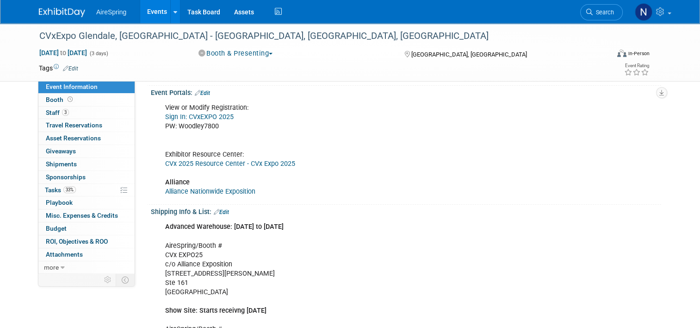
scroll to position [139, 0]
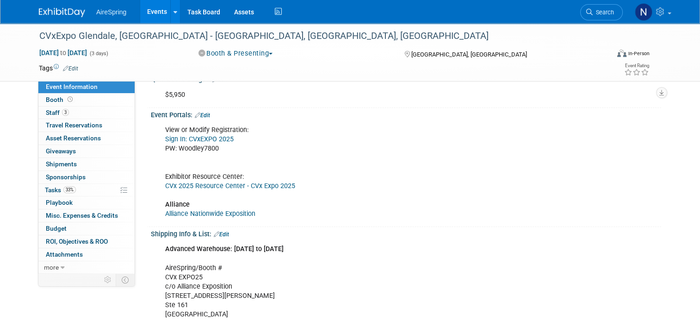
click at [198, 186] on link "CVx 2025 Resource Center - CVx Expo 2025" at bounding box center [230, 186] width 130 height 8
click at [201, 212] on link "Alliance Nationwide Exposition" at bounding box center [210, 214] width 90 height 8
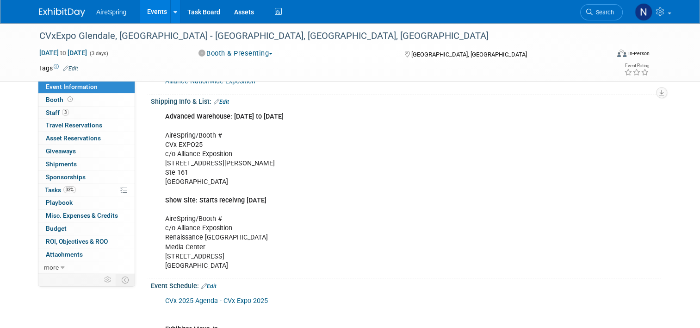
scroll to position [93, 0]
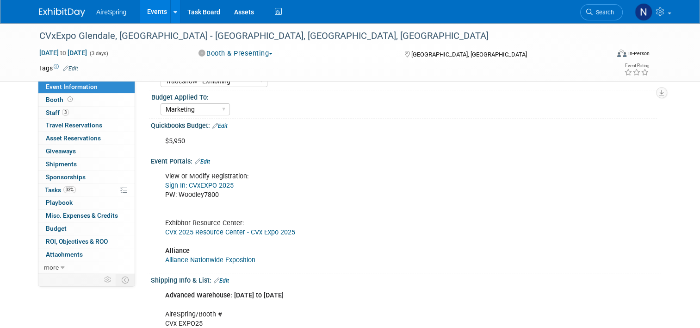
click at [222, 231] on link "CVx 2025 Resource Center - CVx Expo 2025" at bounding box center [230, 232] width 130 height 8
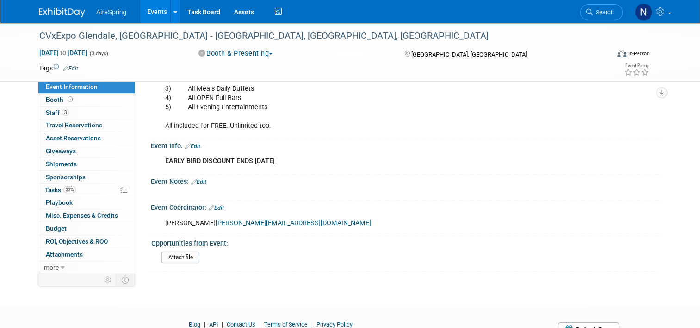
scroll to position [879, 0]
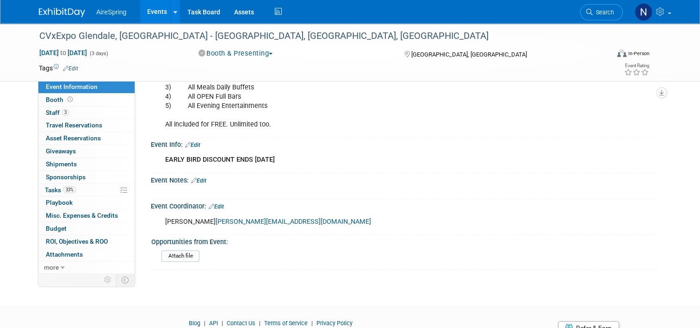
click at [202, 179] on link "Edit" at bounding box center [198, 180] width 15 height 6
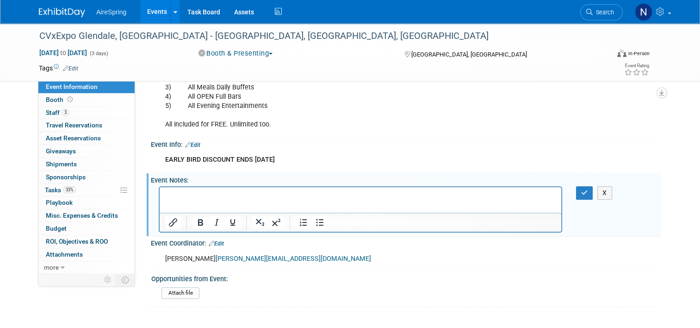
scroll to position [0, 0]
click at [584, 190] on icon "button" at bounding box center [584, 192] width 7 height 6
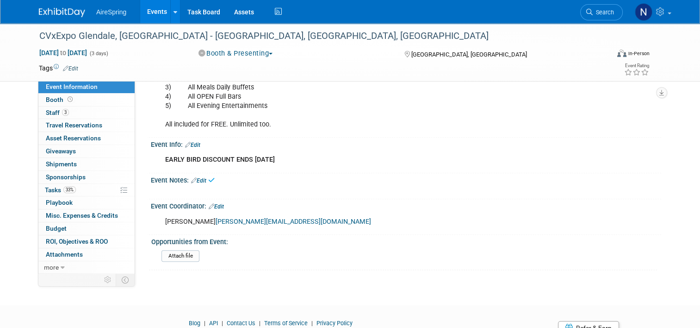
click at [194, 143] on link "Edit" at bounding box center [192, 145] width 15 height 6
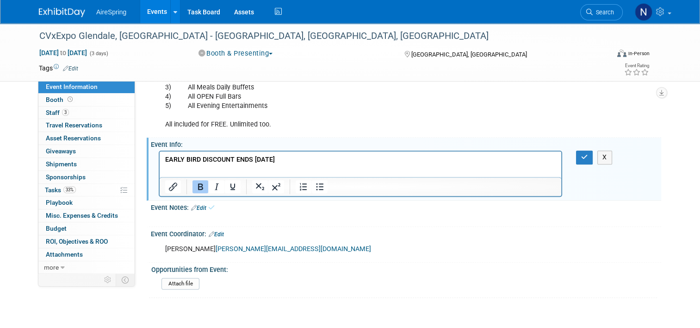
click at [367, 161] on p "EARLY BIRD DISCOUNT ENDS Monday, October 6, 2025" at bounding box center [360, 159] width 391 height 9
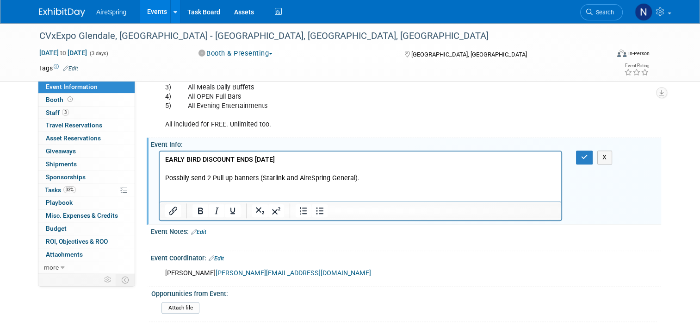
click at [219, 184] on p "Rich Text Area. Press ALT-0 for help." at bounding box center [360, 187] width 391 height 9
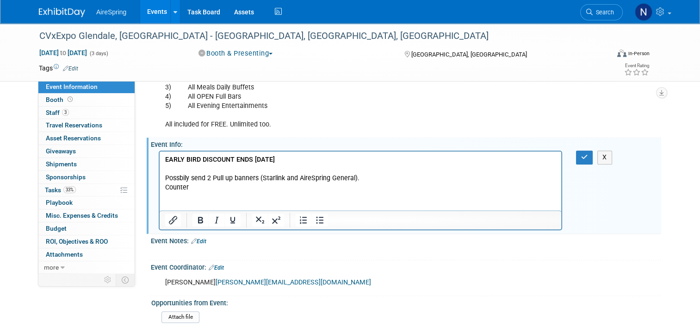
click at [222, 198] on p "Rich Text Area. Press ALT-0 for help." at bounding box center [360, 196] width 391 height 9
click at [183, 199] on p "Rich Text Area. Press ALT-0 for help." at bounding box center [360, 196] width 391 height 9
click at [231, 196] on p "Rich Text Area. Press ALT-0 for help." at bounding box center [360, 196] width 391 height 9
drag, startPoint x: 216, startPoint y: 190, endPoint x: 146, endPoint y: 204, distance: 70.8
click at [160, 204] on html "EARLY BIRD DISCOUNT ENDS Monday, October 6, 2025 Possbily send 2 Pull up banner…" at bounding box center [361, 180] width 402 height 59
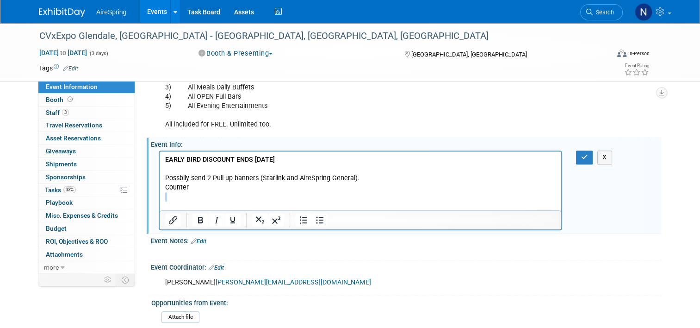
click at [181, 201] on p "Rich Text Area. Press ALT-0 for help." at bounding box center [360, 205] width 391 height 9
drag, startPoint x: 171, startPoint y: 195, endPoint x: 177, endPoint y: 199, distance: 6.8
click at [171, 195] on p "Rich Text Area. Press ALT-0 for help." at bounding box center [360, 196] width 391 height 9
click at [193, 171] on p "Rich Text Area. Press ALT-0 for help." at bounding box center [360, 168] width 391 height 9
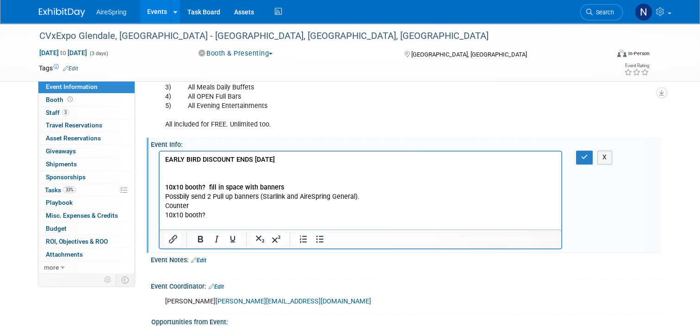
click at [227, 221] on p "Rich Text Area. Press ALT-0 for help." at bounding box center [360, 224] width 391 height 9
drag, startPoint x: 217, startPoint y: 216, endPoint x: 166, endPoint y: 216, distance: 50.9
click at [166, 216] on p "10x10 booth?" at bounding box center [360, 215] width 391 height 9
click at [592, 157] on button "button" at bounding box center [584, 156] width 17 height 13
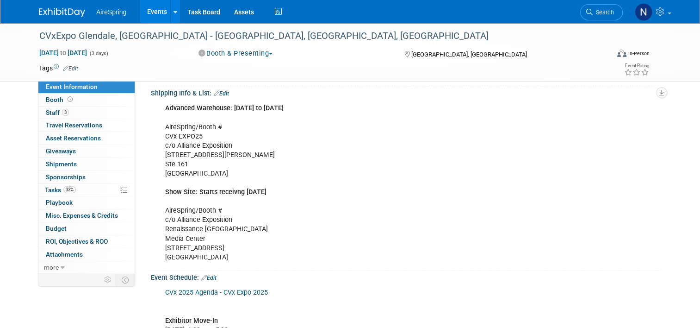
scroll to position [185, 0]
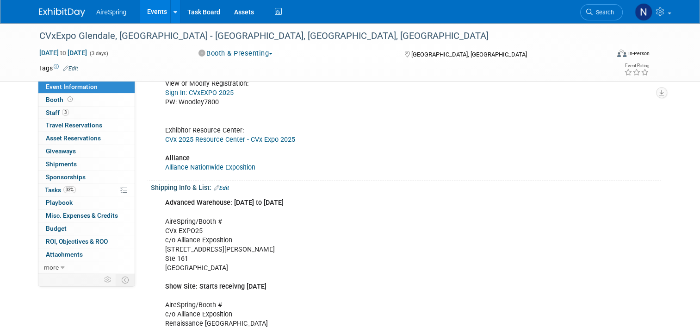
click at [221, 167] on link "Alliance Nationwide Exposition" at bounding box center [210, 167] width 90 height 8
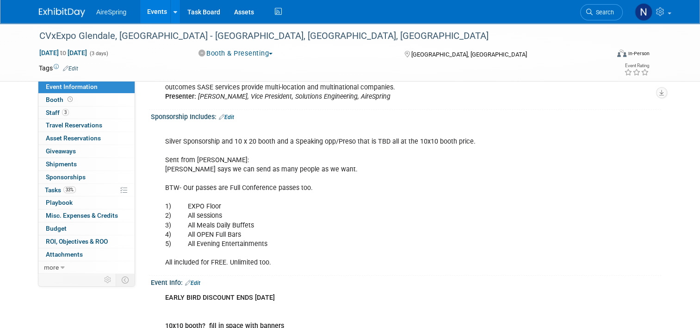
scroll to position [926, 0]
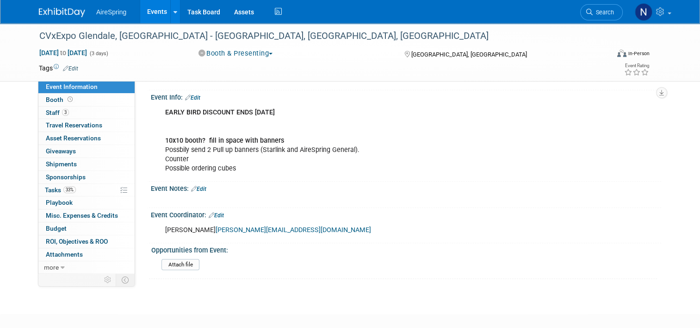
click at [196, 94] on link "Edit" at bounding box center [192, 97] width 15 height 6
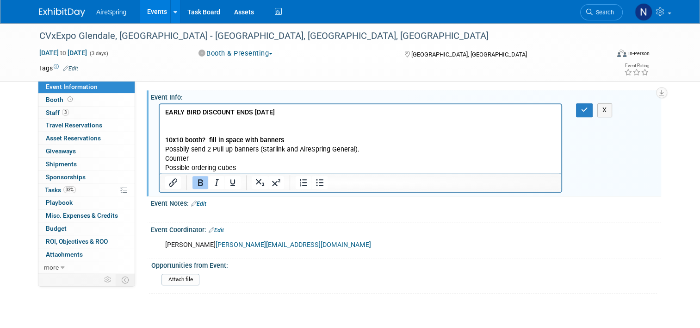
scroll to position [0, 0]
click at [300, 135] on p "EARLY BIRD DISCOUNT ENDS Monday, October 6, 2025 10x10 booth? fill in space wit…" at bounding box center [360, 140] width 391 height 65
click at [203, 139] on b "10x10 booth? fill in space with banners" at bounding box center [224, 140] width 119 height 8
drag, startPoint x: 583, startPoint y: 106, endPoint x: 585, endPoint y: 118, distance: 13.1
click at [583, 107] on button "button" at bounding box center [584, 109] width 17 height 13
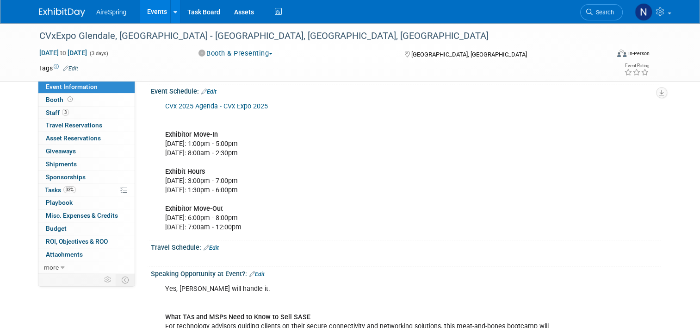
scroll to position [417, 0]
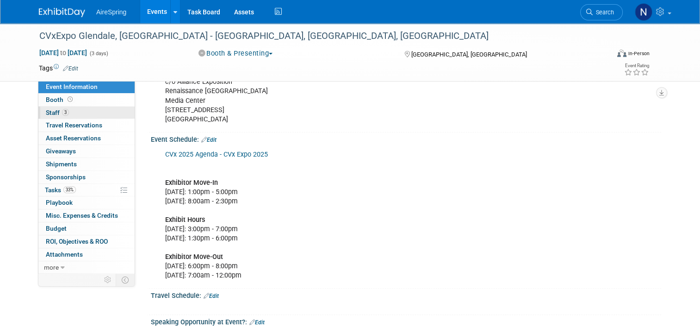
click at [87, 110] on link "3 Staff 3" at bounding box center [86, 112] width 96 height 12
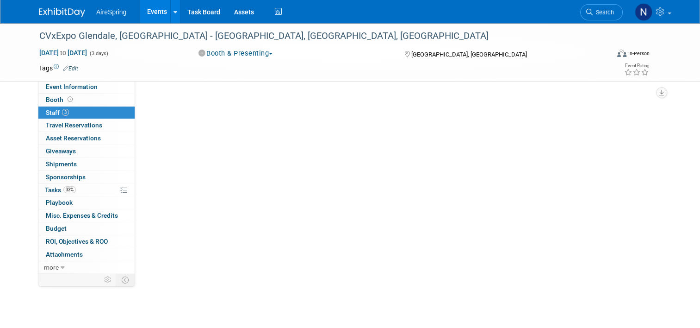
scroll to position [0, 0]
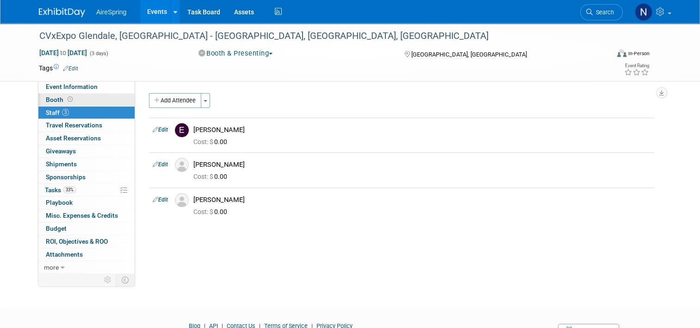
click at [83, 96] on link "Booth" at bounding box center [86, 99] width 96 height 12
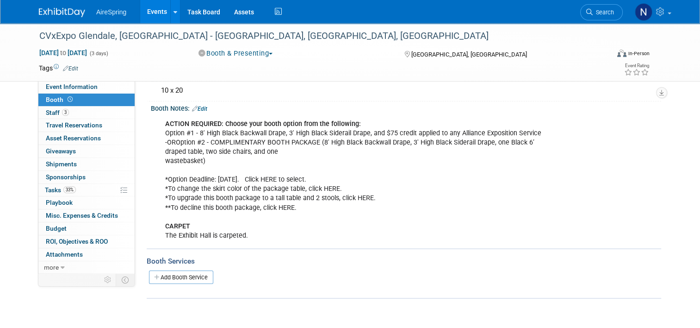
scroll to position [46, 0]
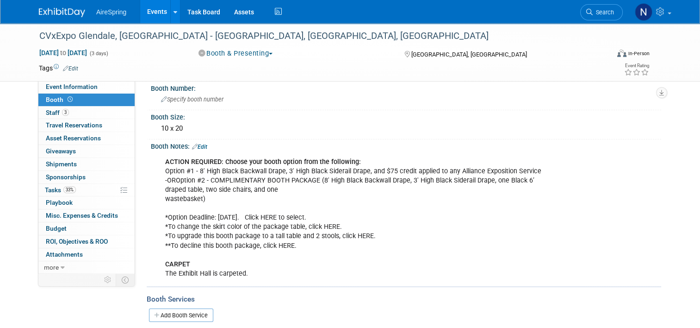
click at [327, 215] on div "ACTION REQUIRED: Choose your booth option from the following: Option #1 - 8' Hi…" at bounding box center [361, 218] width 404 height 130
click at [354, 217] on div "ACTION REQUIRED: Choose your booth option from the following: Option #1 - 8' Hi…" at bounding box center [361, 218] width 404 height 130
click at [144, 13] on link "Events" at bounding box center [157, 11] width 34 height 23
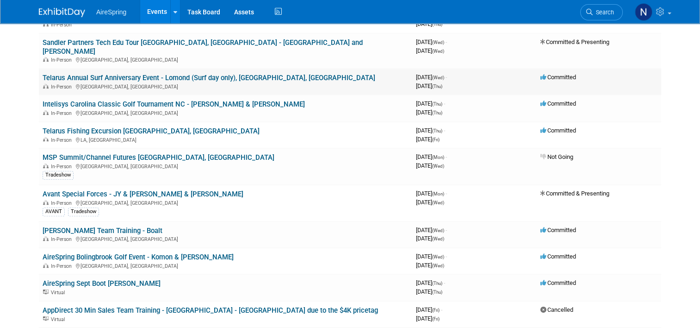
scroll to position [370, 0]
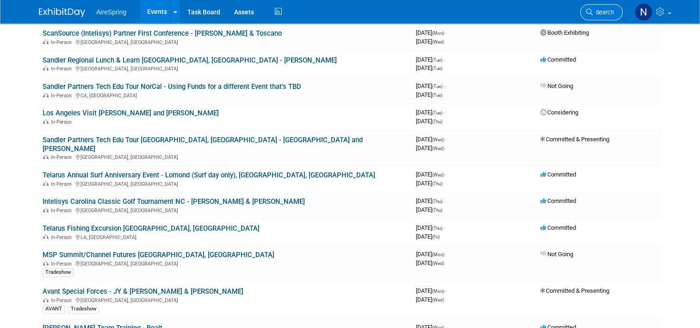
click at [596, 20] on li "Search" at bounding box center [601, 11] width 43 height 23
click at [602, 9] on link "Search" at bounding box center [601, 12] width 43 height 16
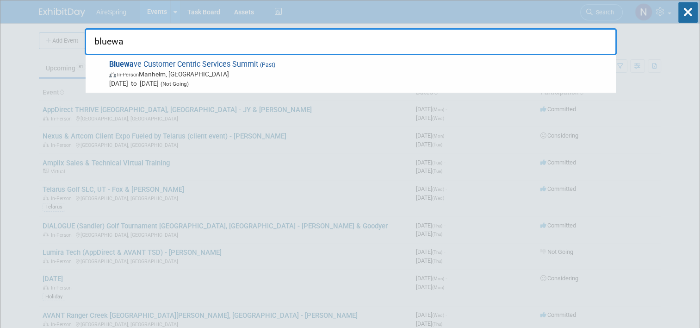
type input "bluewa"
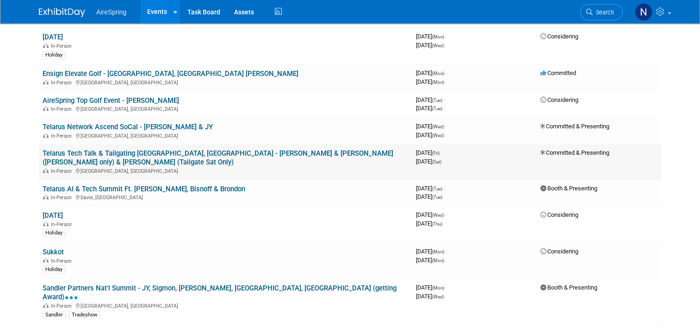
scroll to position [833, 0]
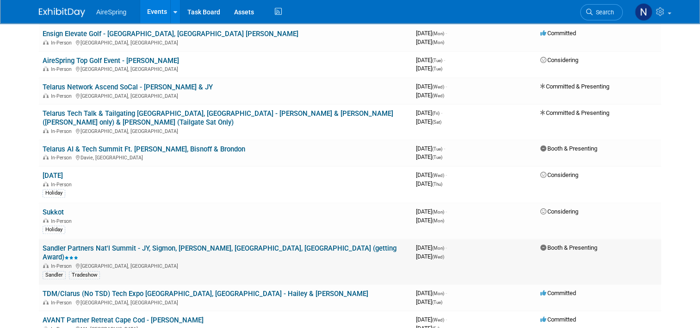
click at [189, 244] on link "Sandler Partners Nat'l Summit - JY, Sigmon, [PERSON_NAME], [GEOGRAPHIC_DATA], […" at bounding box center [220, 252] width 354 height 17
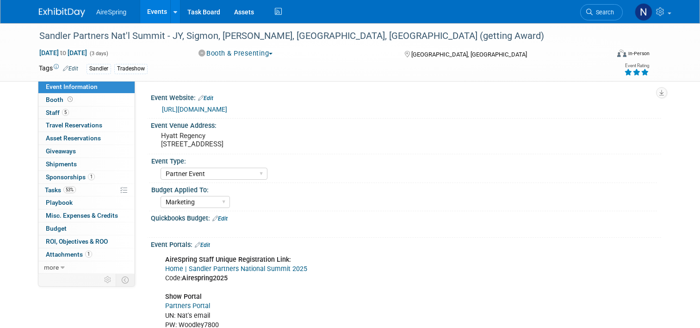
select select "Partner Event"
select select "Marketing"
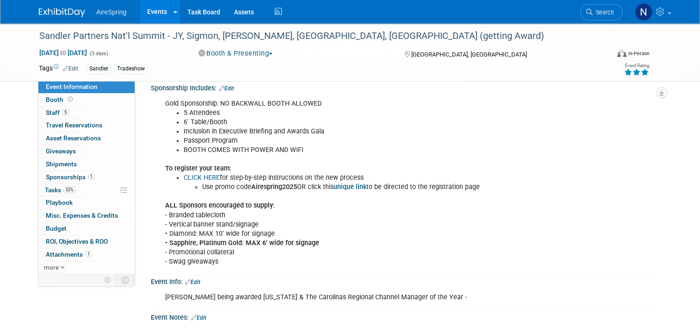
scroll to position [1203, 0]
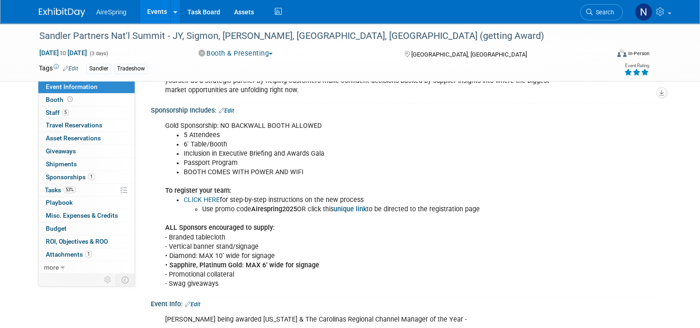
click at [225, 107] on link "Edit" at bounding box center [226, 110] width 15 height 6
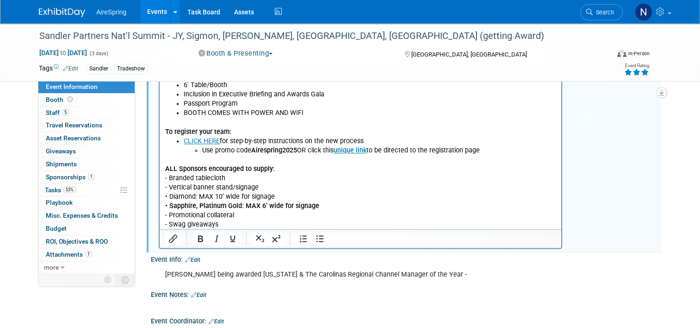
scroll to position [1342, 0]
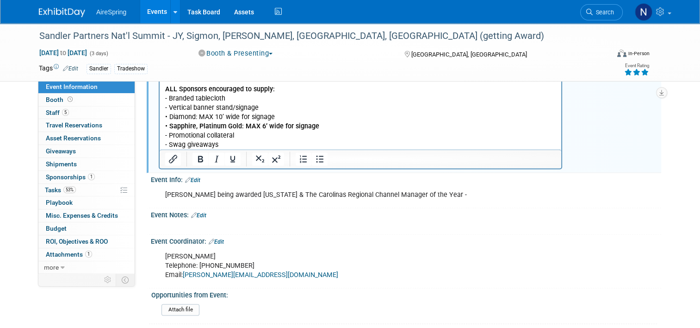
click at [294, 138] on p "ALL Sponsors encouraged to supply: - Branded tablecloth - Vertical banner stand…" at bounding box center [360, 112] width 391 height 75
click at [304, 145] on p "ALL Sponsors encouraged to supply: - Branded tablecloth - Vertical banner stand…" at bounding box center [360, 112] width 391 height 75
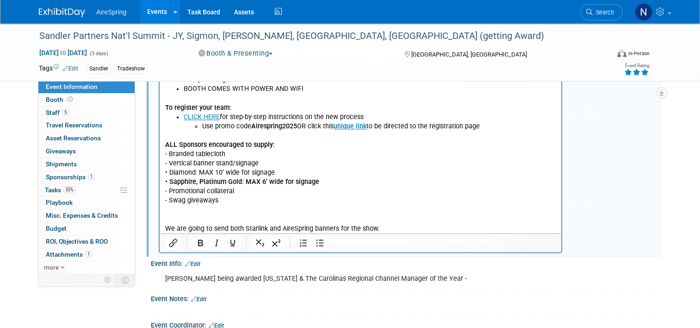
scroll to position [1203, 0]
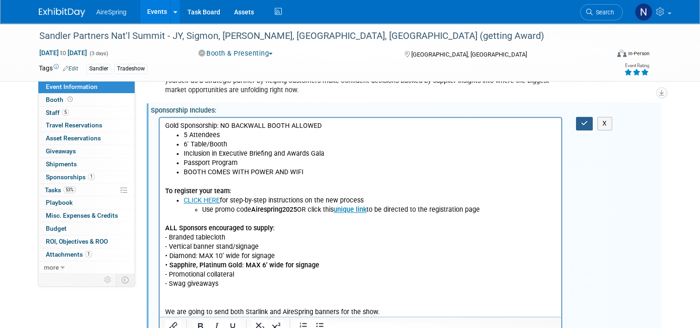
click at [593, 117] on button "button" at bounding box center [584, 123] width 17 height 13
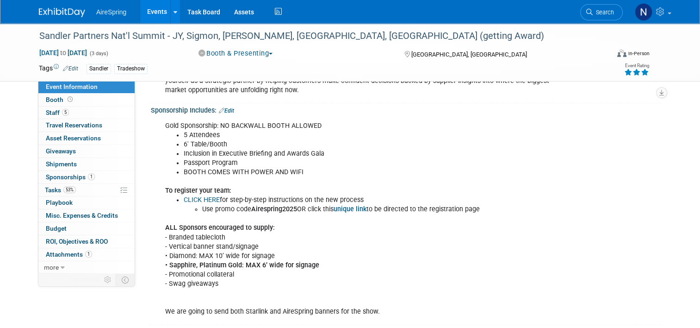
click at [154, 16] on link "Events" at bounding box center [157, 11] width 34 height 23
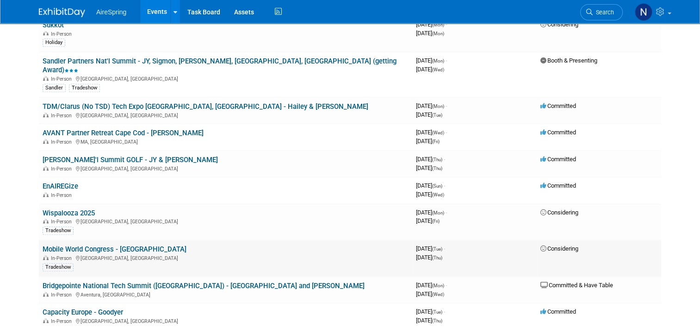
scroll to position [1018, 0]
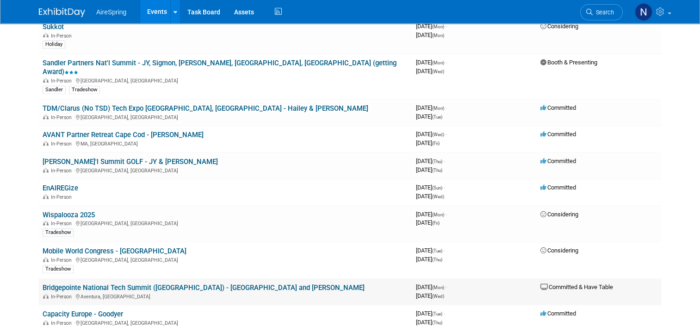
click at [86, 283] on link "Bridgepointe National Tech Summit ([GEOGRAPHIC_DATA]) - [GEOGRAPHIC_DATA] and […" at bounding box center [204, 287] width 322 height 8
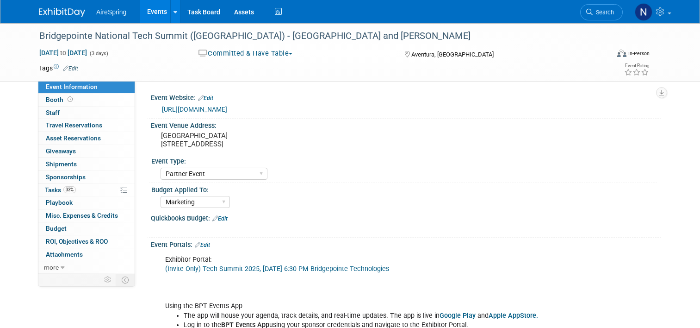
select select "Partner Event"
select select "Marketing"
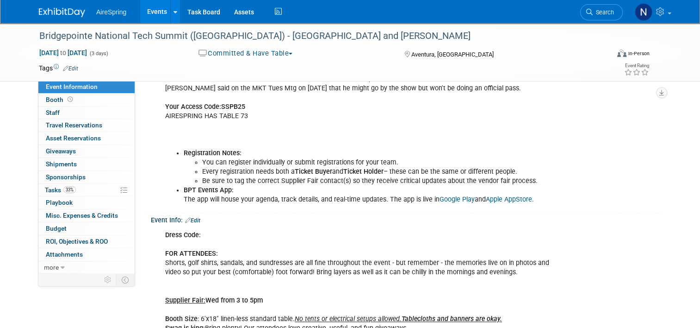
scroll to position [1018, 0]
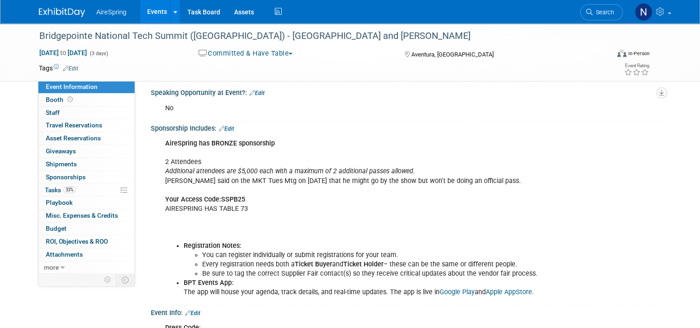
click at [330, 164] on div "AireSpring has BRONZE sponsorship 2 Attendees Additional attendees are $5,000 e…" at bounding box center [361, 217] width 404 height 167
click at [441, 168] on div "AireSpring has BRONZE sponsorship 2 Attendees Additional attendees are $5,000 e…" at bounding box center [361, 217] width 404 height 167
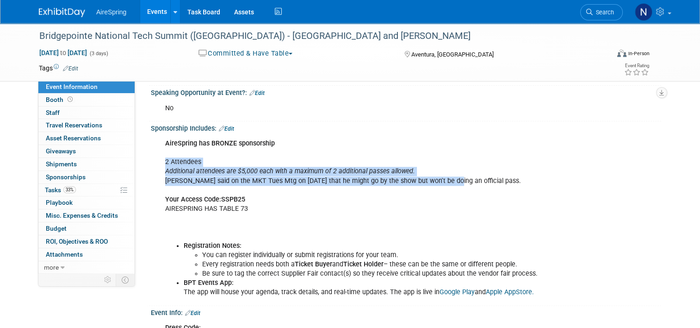
drag, startPoint x: 441, startPoint y: 169, endPoint x: 156, endPoint y: 149, distance: 285.4
click at [159, 149] on div "AireSpring has BRONZE sponsorship 2 Attendees Additional attendees are $5,000 e…" at bounding box center [361, 217] width 404 height 167
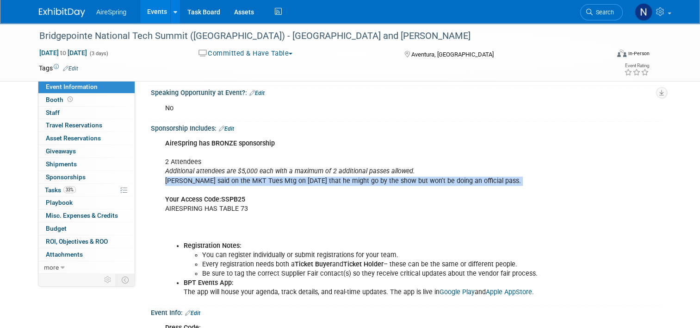
drag, startPoint x: 487, startPoint y: 166, endPoint x: 437, endPoint y: 176, distance: 50.6
click at [437, 176] on div "AireSpring has BRONZE sponsorship 2 Attendees Additional attendees are $5,000 e…" at bounding box center [361, 217] width 404 height 167
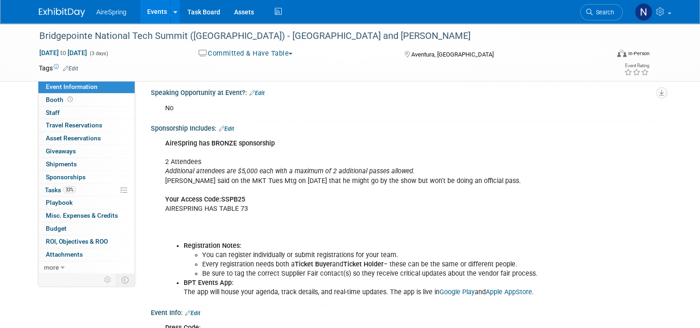
click at [418, 202] on div "AireSpring has BRONZE sponsorship 2 Attendees Additional attendees are $5,000 e…" at bounding box center [361, 217] width 404 height 167
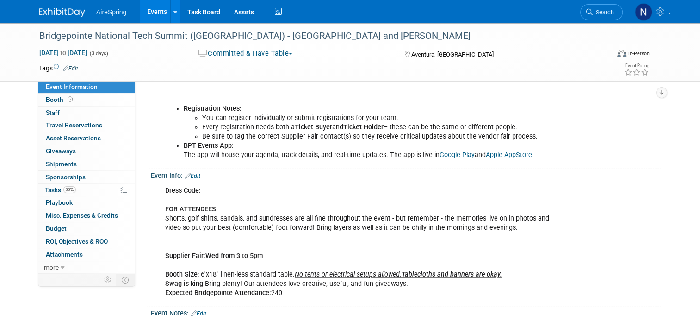
scroll to position [1157, 0]
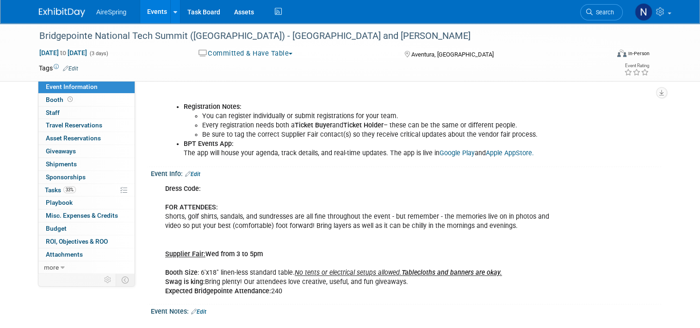
click at [142, 10] on link "Events" at bounding box center [157, 11] width 34 height 23
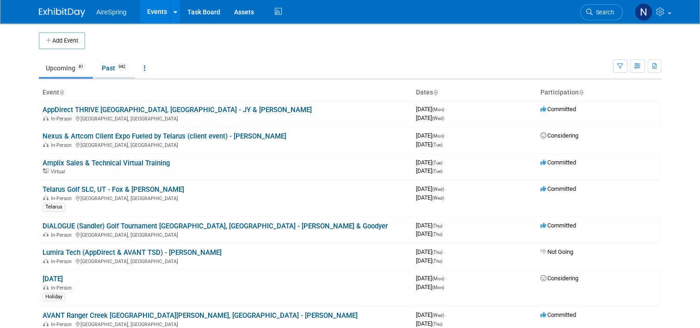
click at [111, 63] on link "Past 942" at bounding box center [115, 68] width 40 height 18
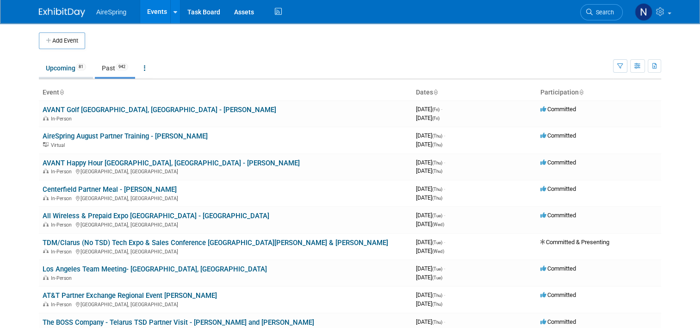
click at [56, 67] on link "Upcoming 81" at bounding box center [66, 68] width 54 height 18
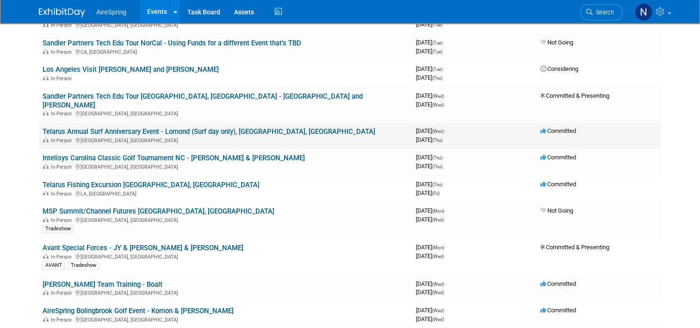
scroll to position [416, 0]
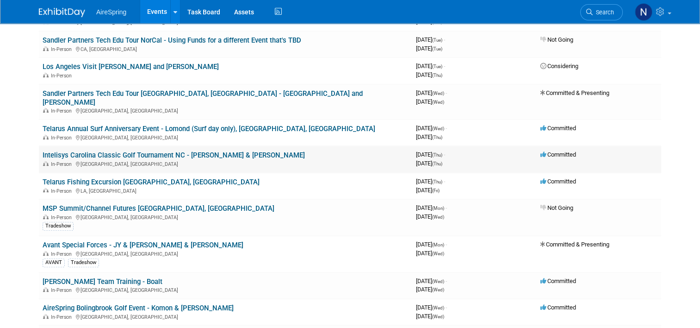
click at [178, 151] on link "Intelisys Carolina Classic Golf Tournament NC - [PERSON_NAME] & [PERSON_NAME]" at bounding box center [174, 155] width 262 height 8
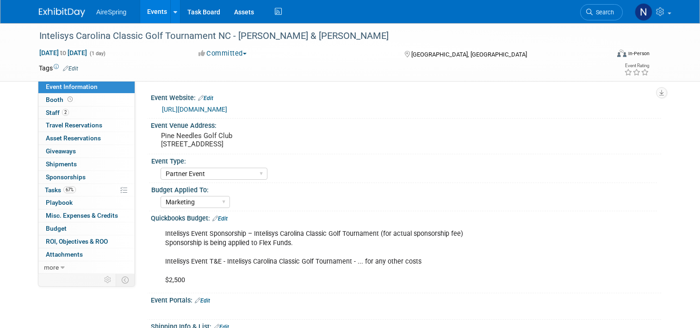
select select "Partner Event"
select select "Marketing"
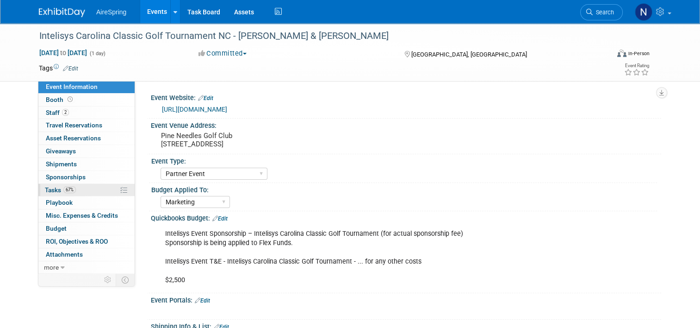
click at [68, 189] on span "67%" at bounding box center [69, 189] width 12 height 7
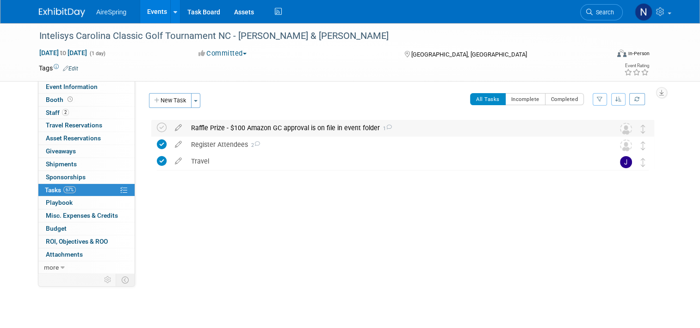
click at [306, 130] on div "Raffle Prize - $100 Amazon GC approval is on file in event folder 1" at bounding box center [393, 128] width 415 height 16
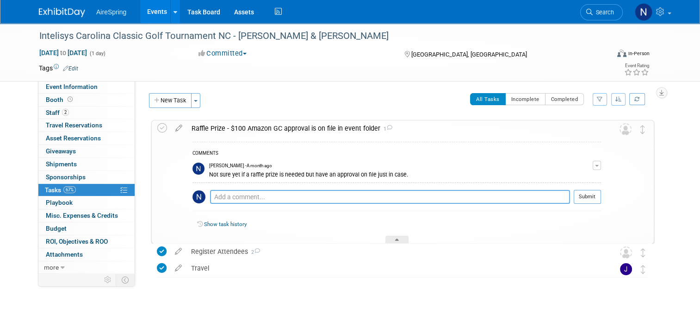
click at [287, 194] on textarea at bounding box center [390, 197] width 360 height 14
paste textarea "For this event, its completely optional. We not specifically asking suppliers t…"
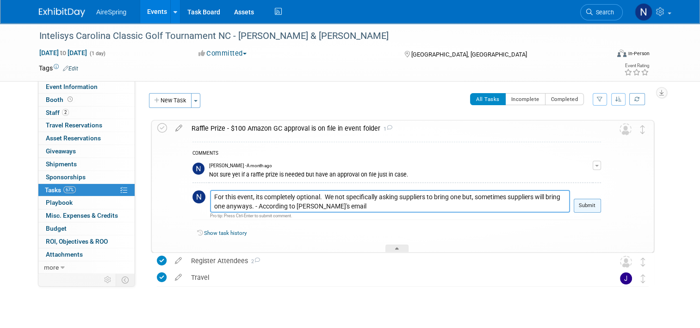
type textarea "For this event, its completely optional. We not specifically asking suppliers t…"
click at [598, 207] on button "Submit" at bounding box center [587, 206] width 27 height 14
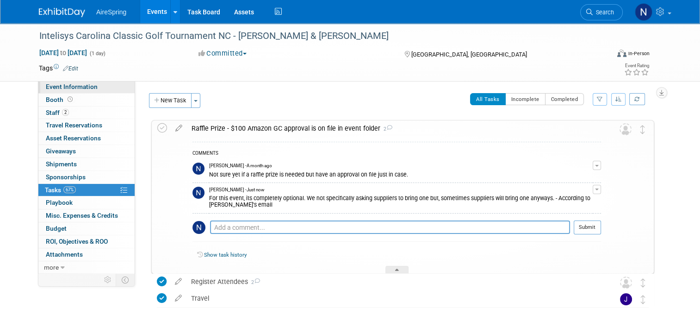
click at [46, 83] on span "Event Information" at bounding box center [72, 86] width 52 height 7
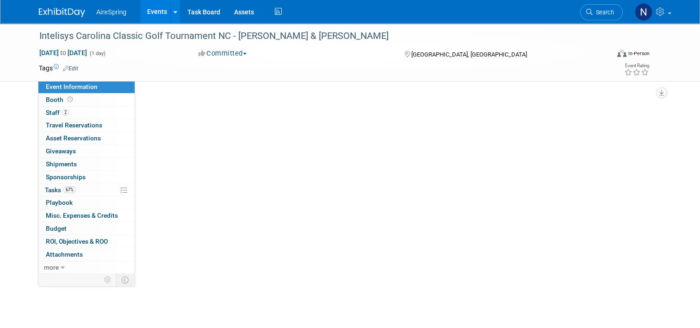
select select "Partner Event"
select select "Marketing"
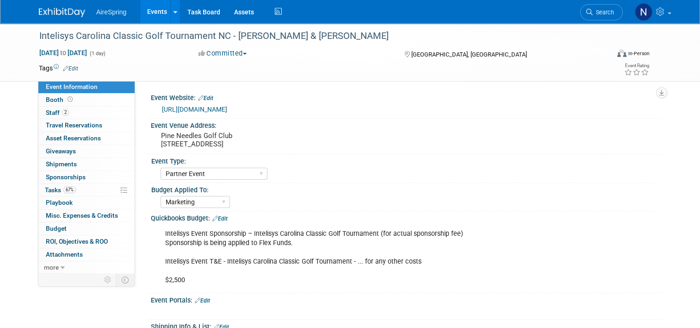
click at [147, 11] on link "Events" at bounding box center [157, 11] width 34 height 23
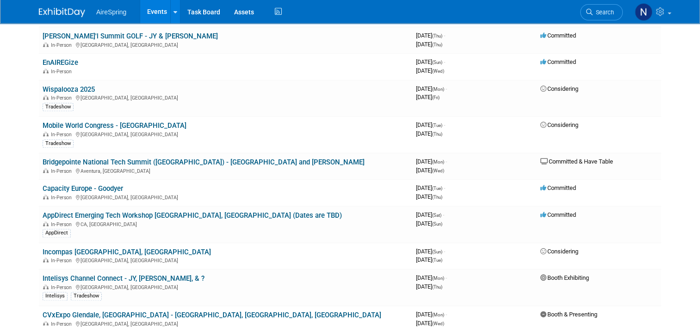
scroll to position [1203, 0]
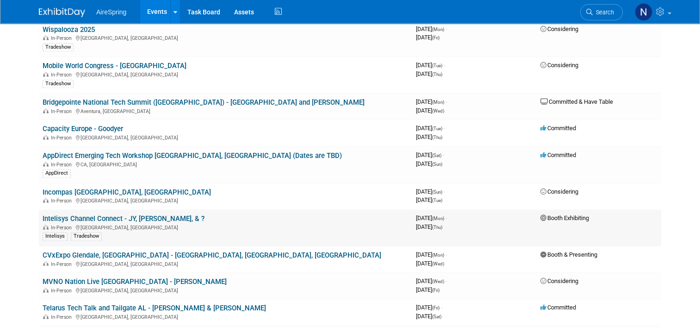
click at [130, 214] on link "Intelisys Channel Connect - JY, [PERSON_NAME], & ?" at bounding box center [124, 218] width 162 height 8
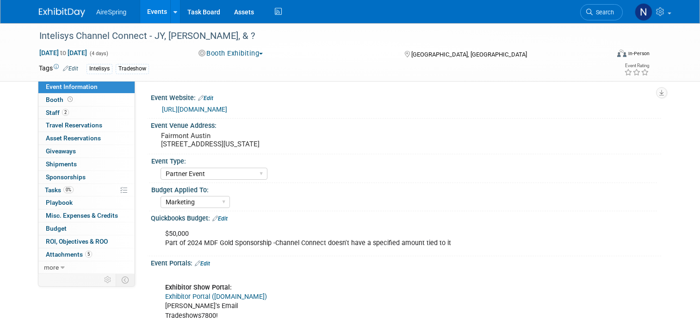
select select "Partner Event"
select select "Marketing"
